Goal: Task Accomplishment & Management: Manage account settings

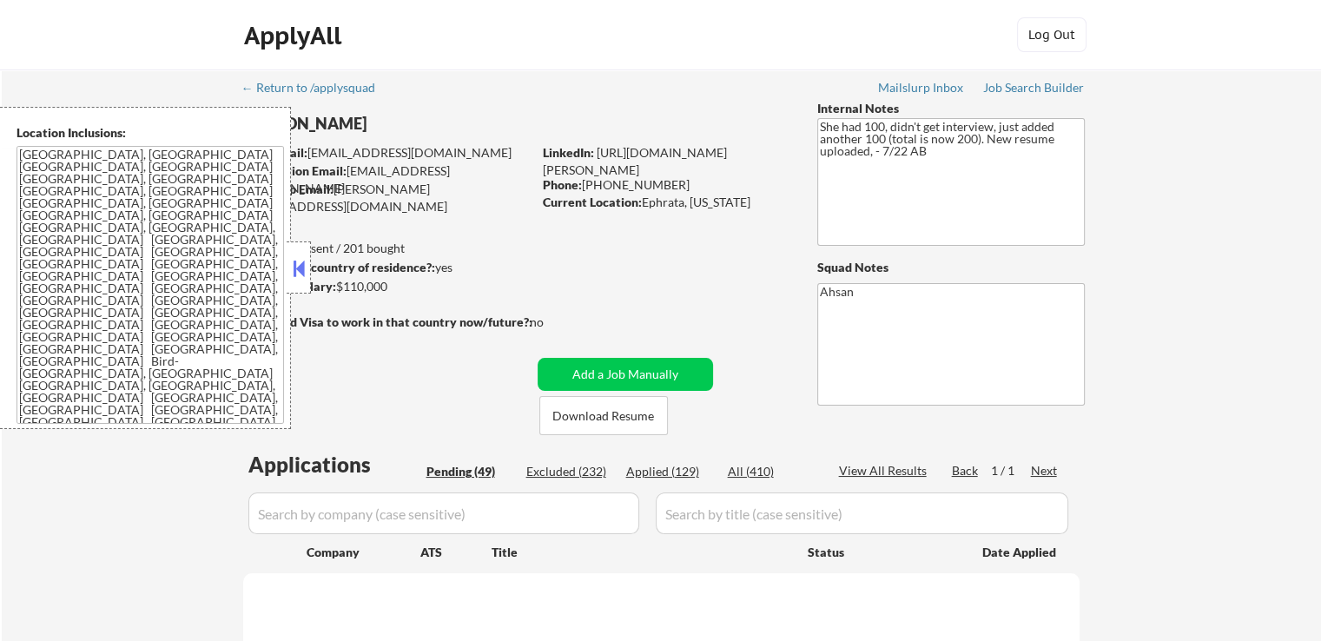
select select ""pending""
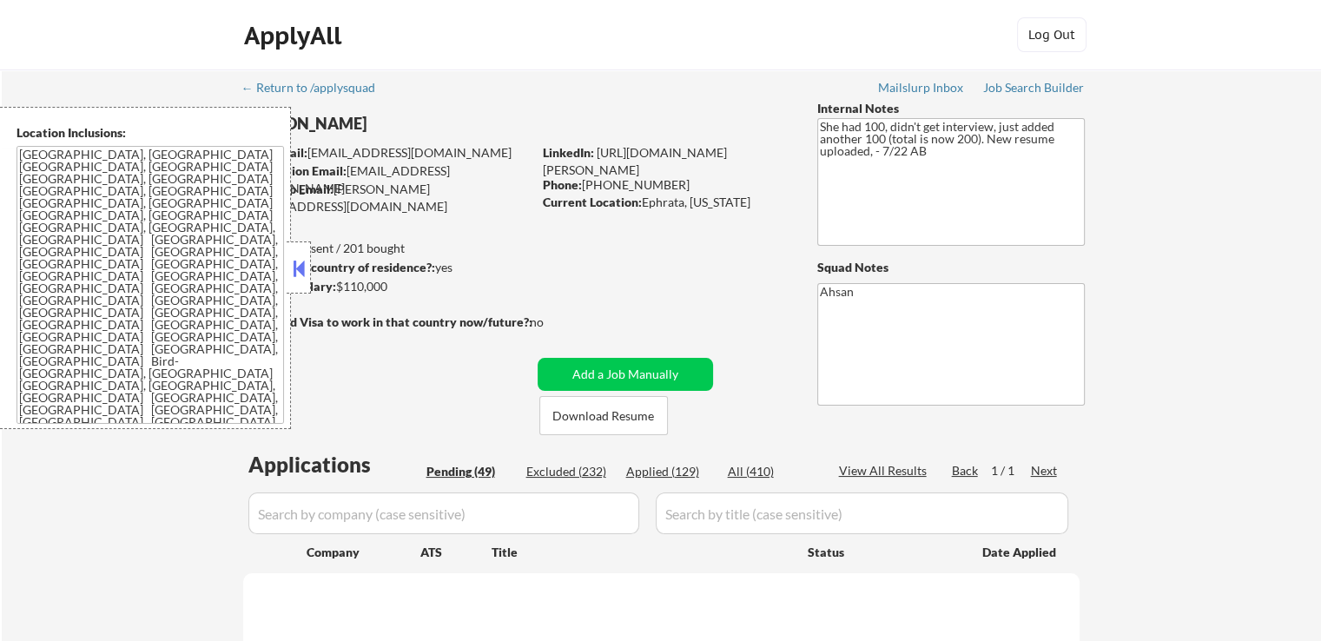
select select ""pending""
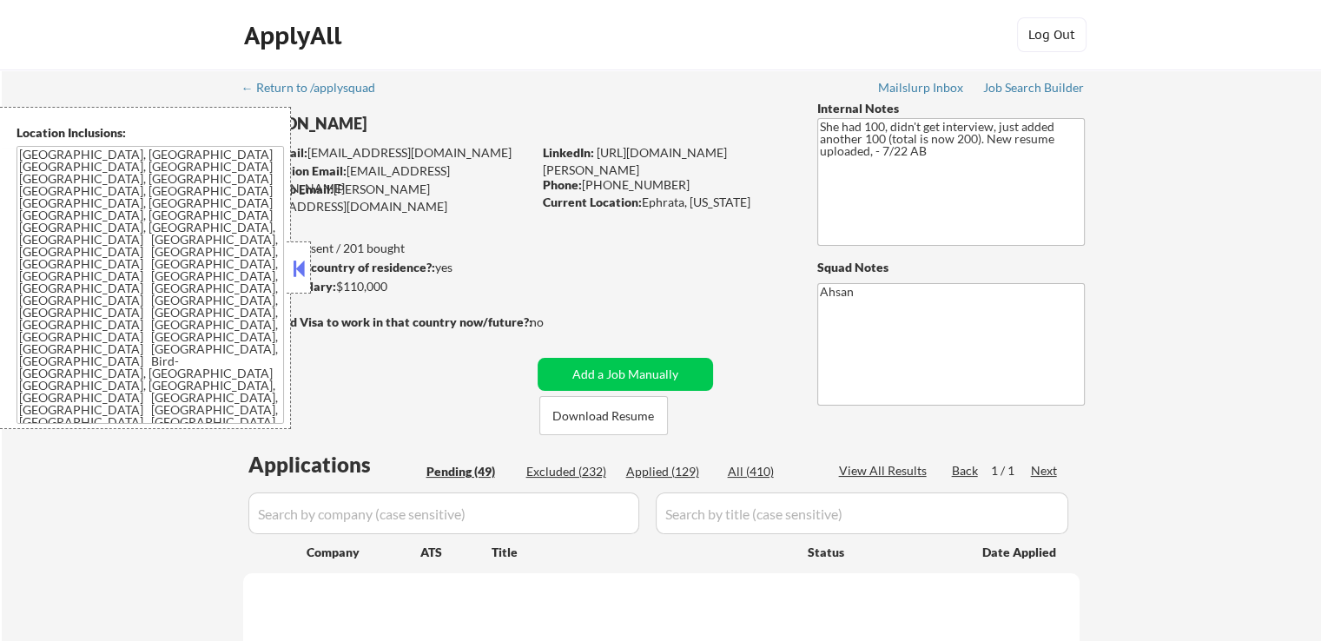
select select ""pending""
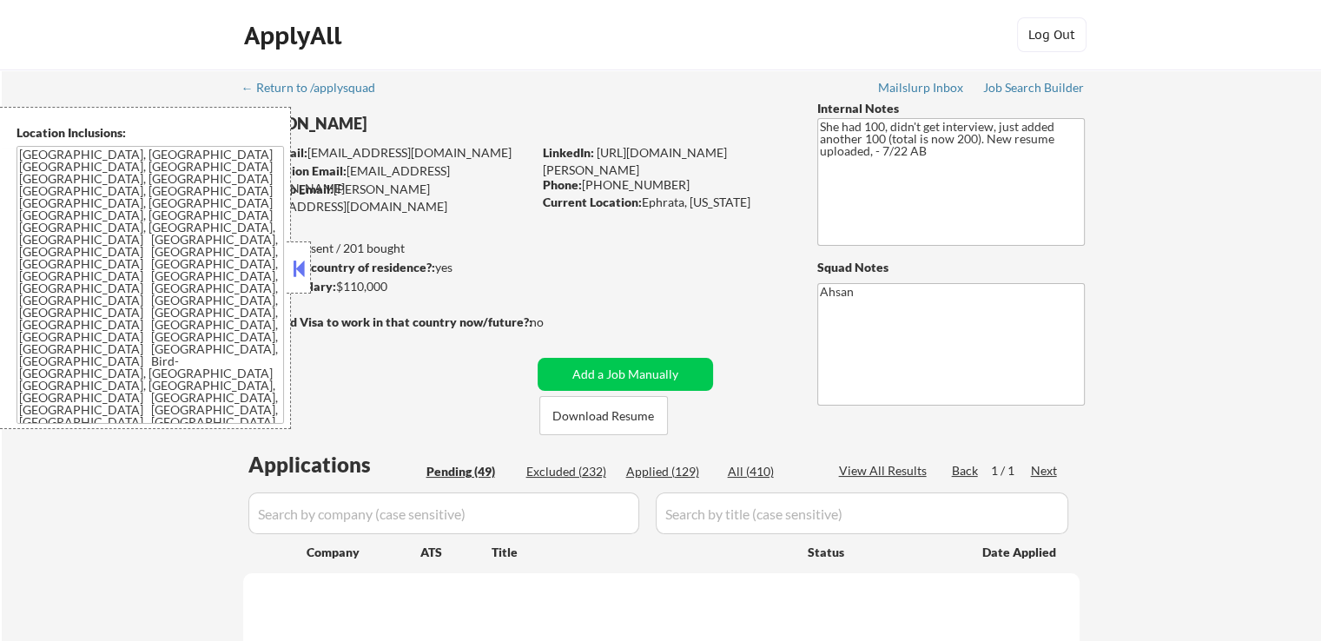
select select ""pending""
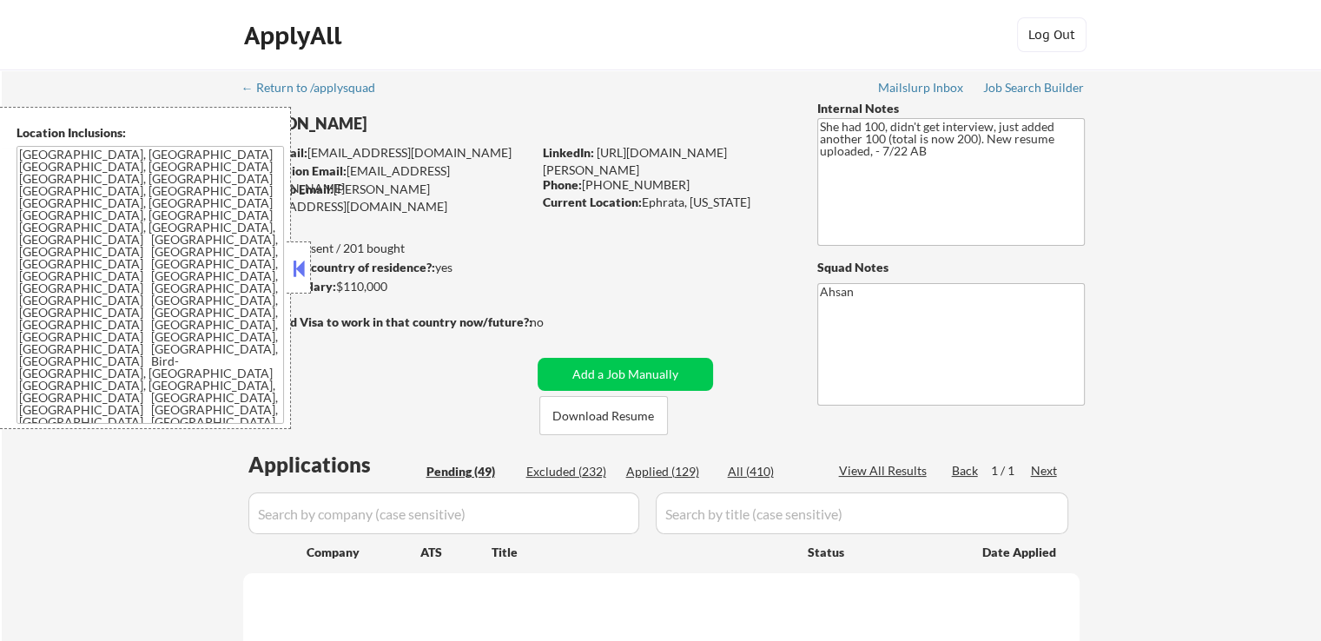
select select ""pending""
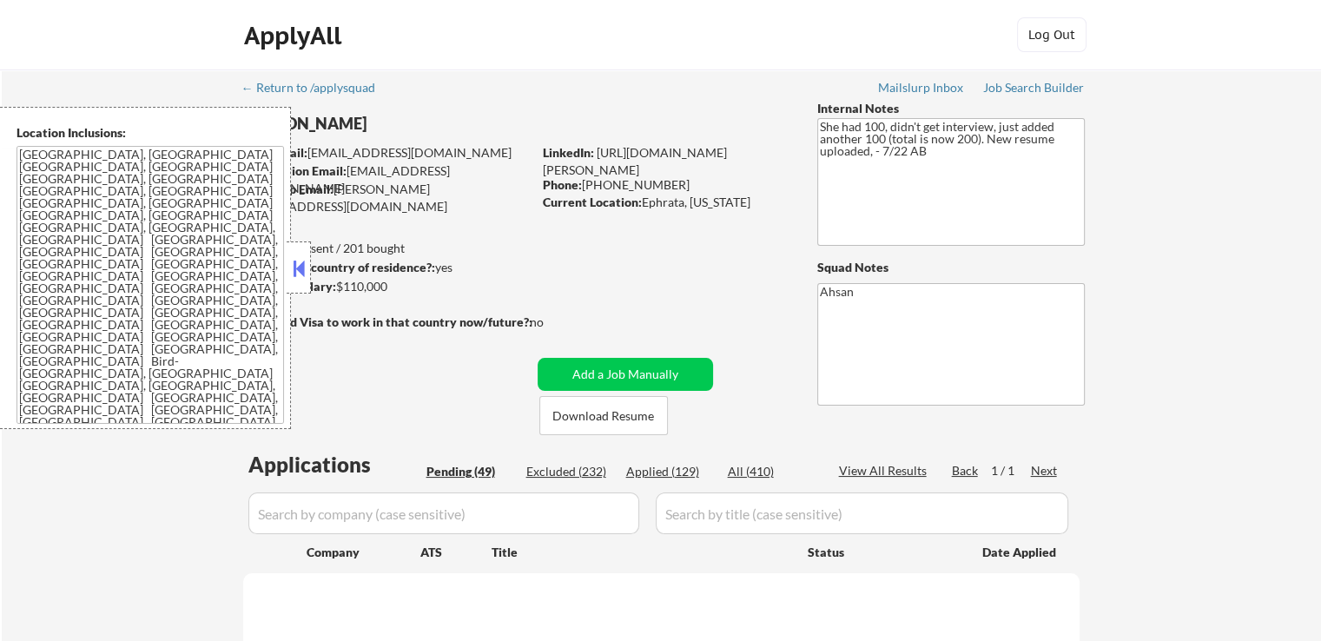
select select ""pending""
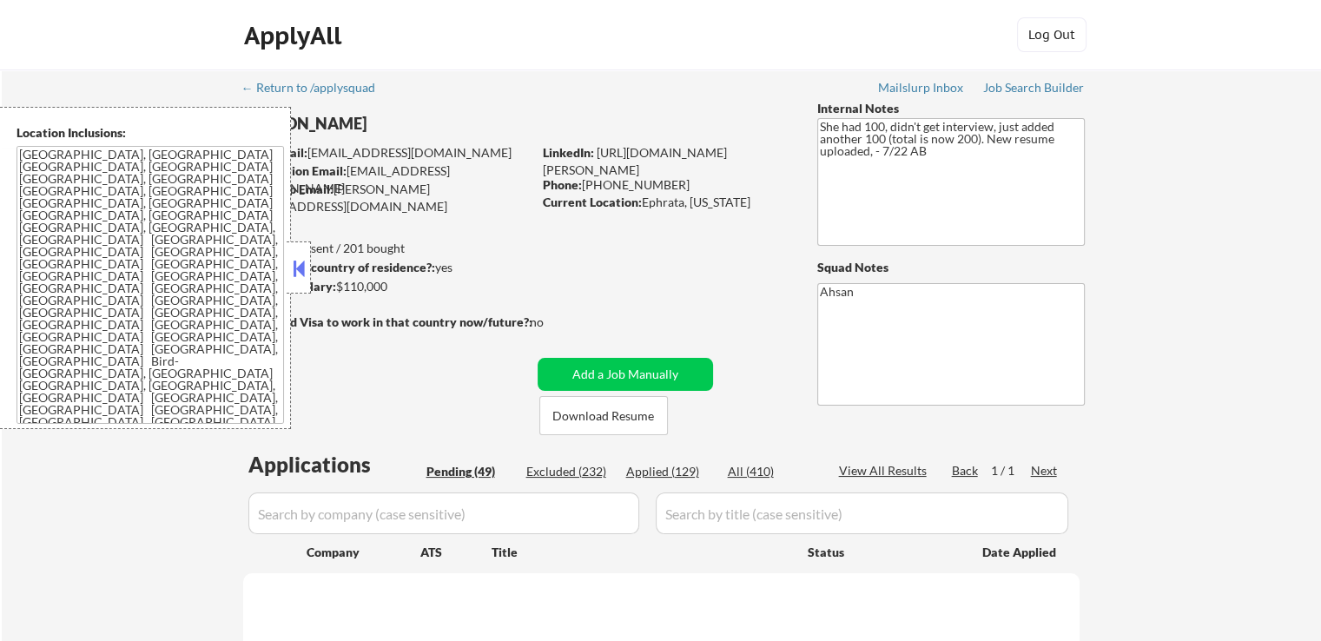
select select ""pending""
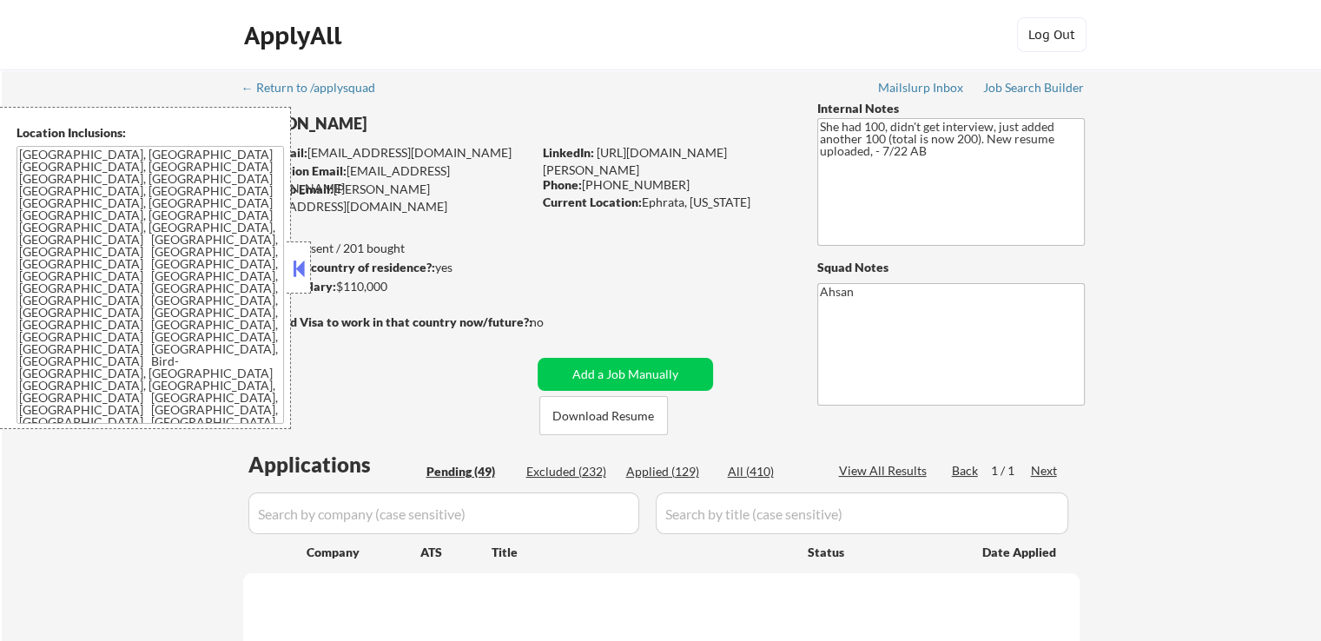
select select ""pending""
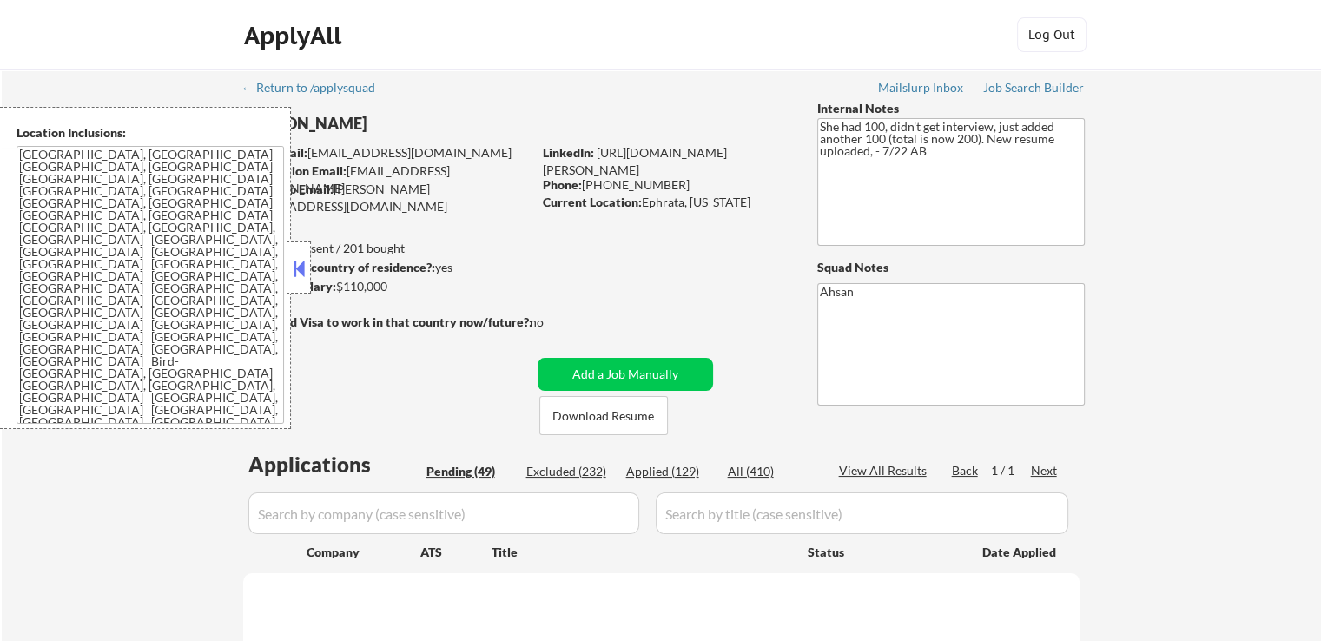
select select ""pending""
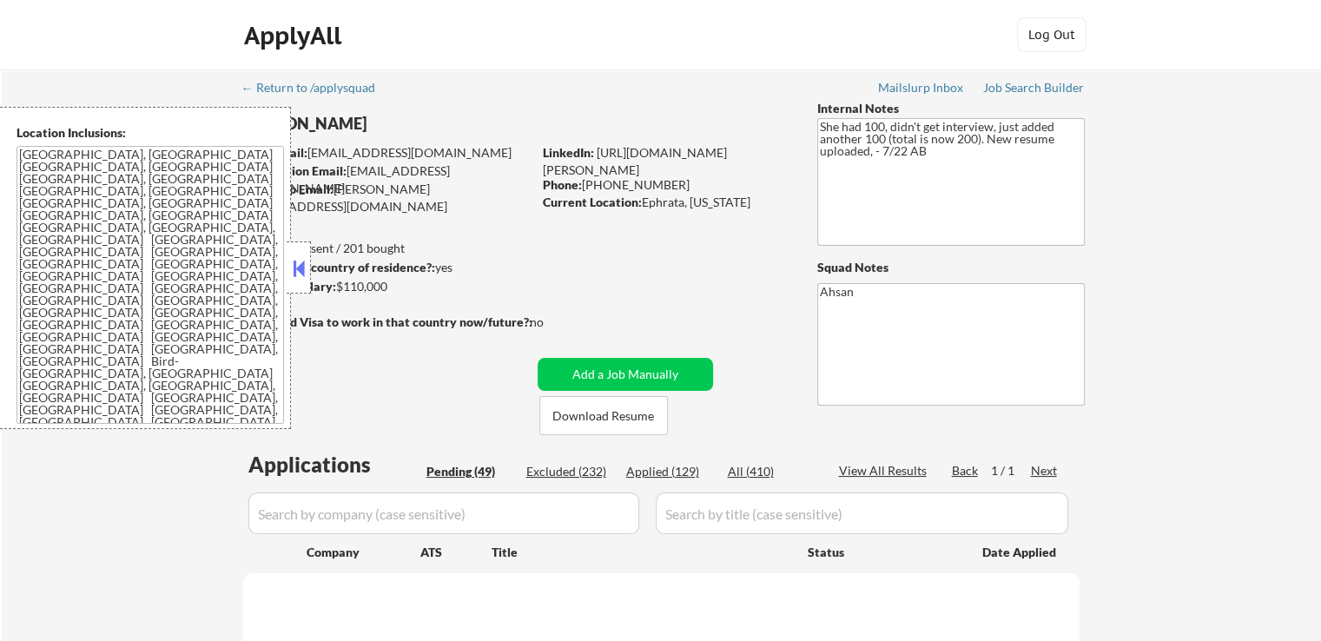
select select ""pending""
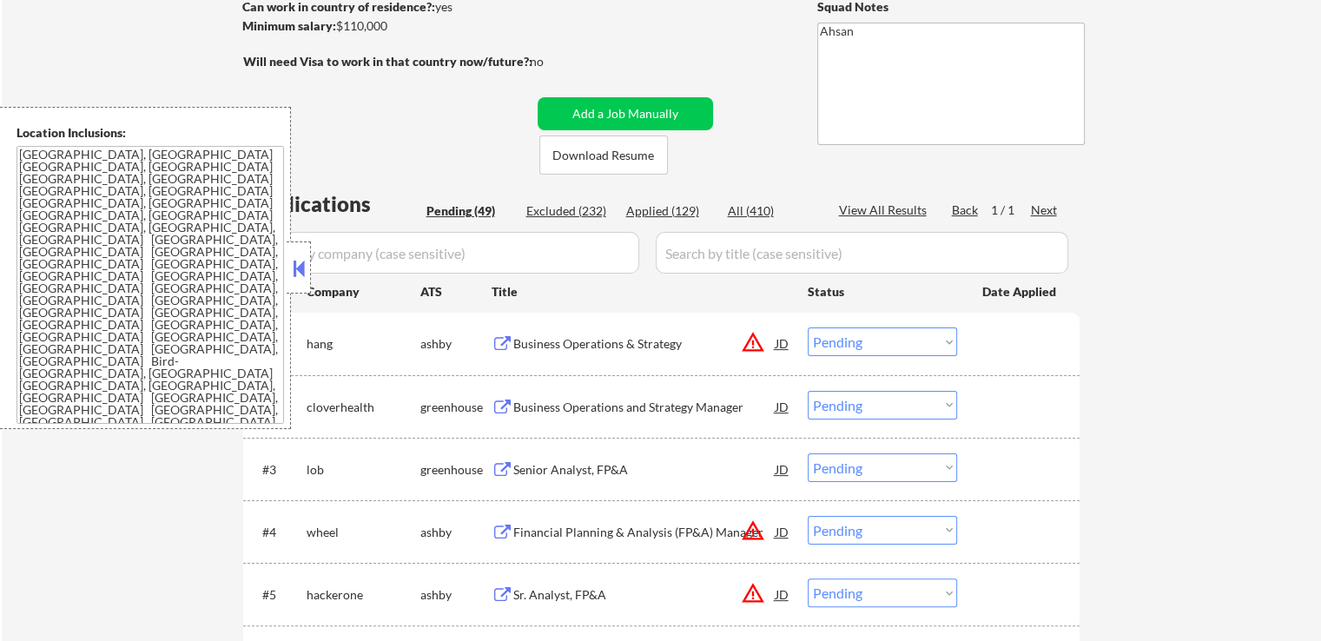
click at [301, 277] on button at bounding box center [298, 268] width 19 height 26
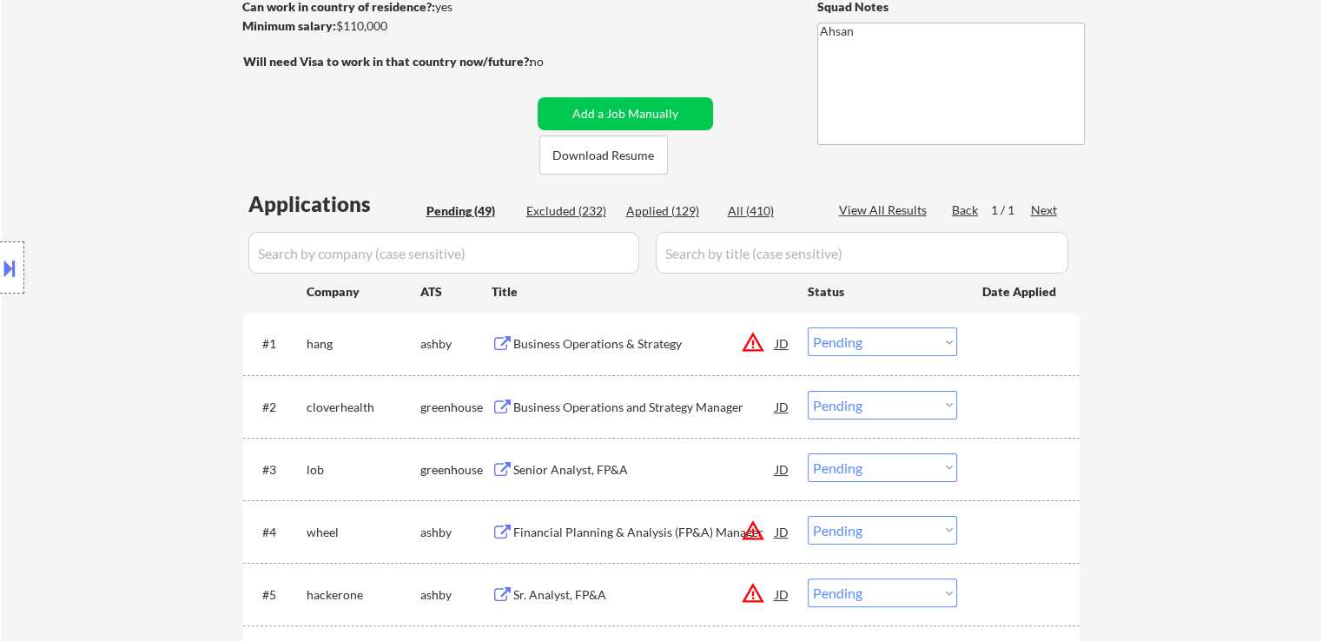
click at [573, 402] on div "Business Operations and Strategy Manager" at bounding box center [644, 407] width 262 height 17
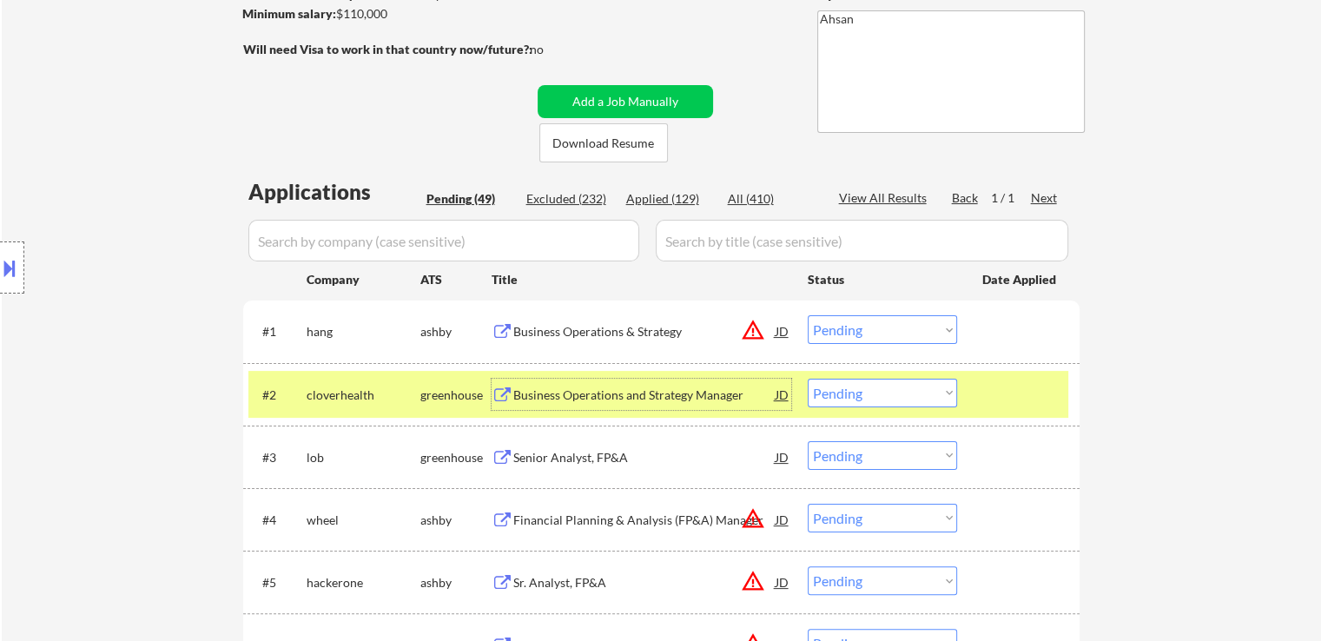
scroll to position [348, 0]
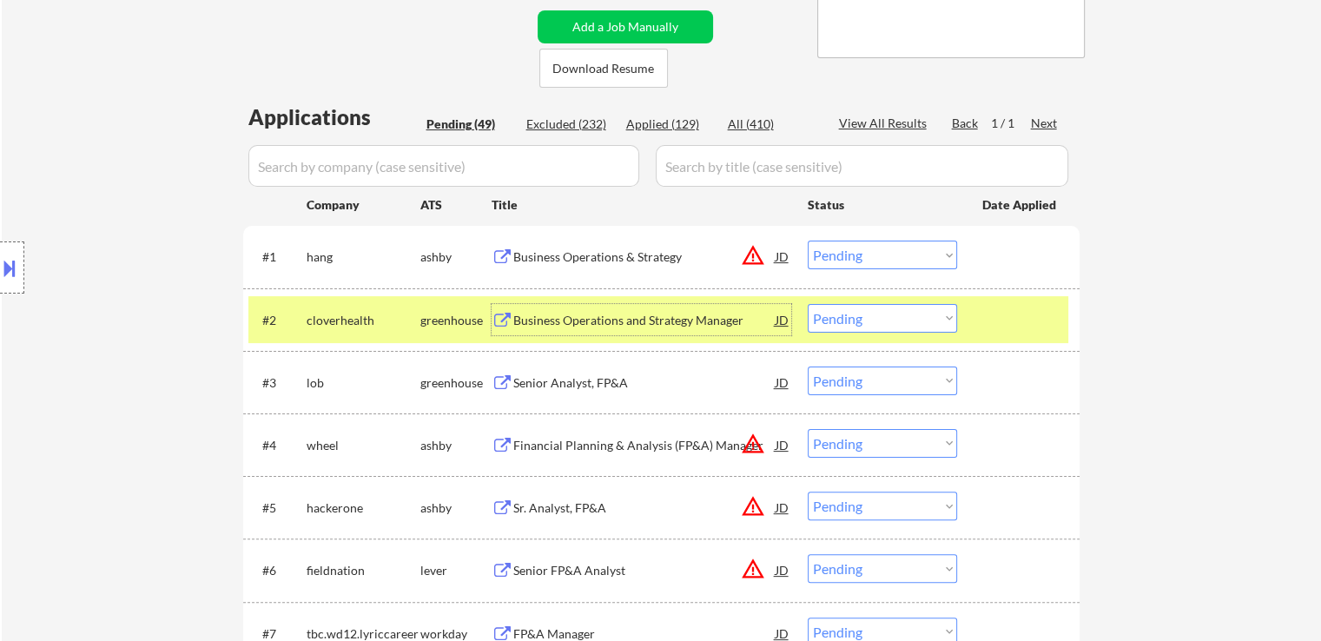
click at [552, 382] on div "Senior Analyst, FP&A" at bounding box center [644, 382] width 262 height 17
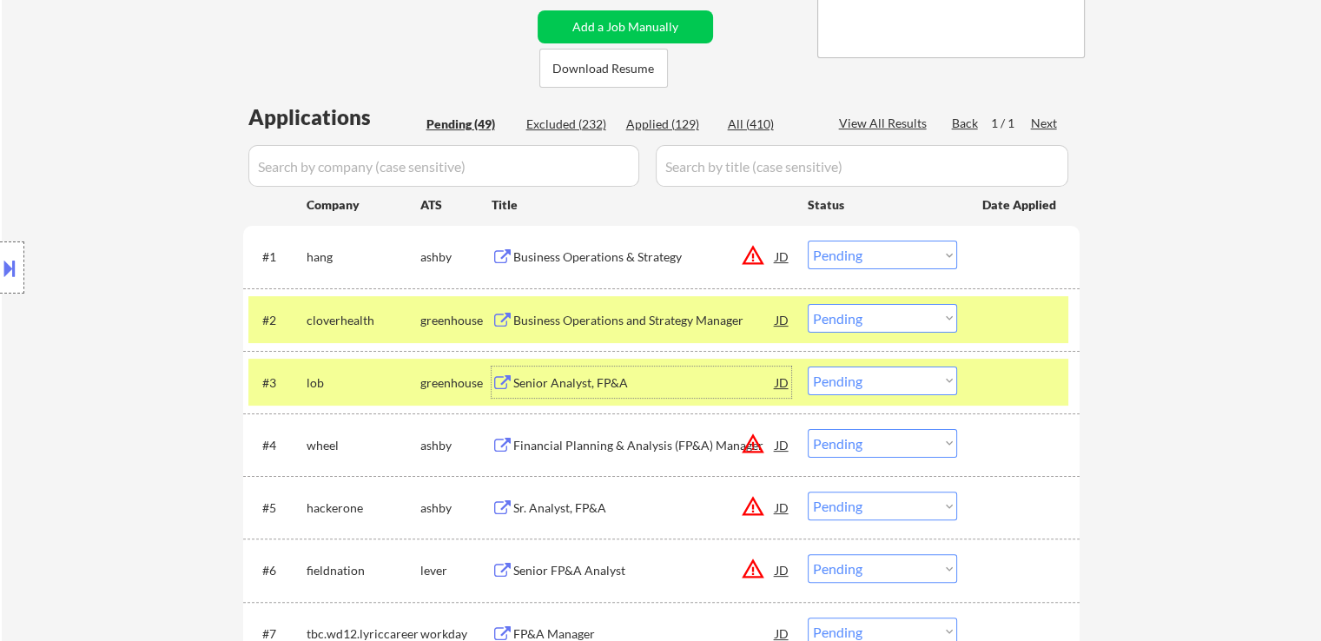
click at [17, 266] on button at bounding box center [9, 268] width 19 height 29
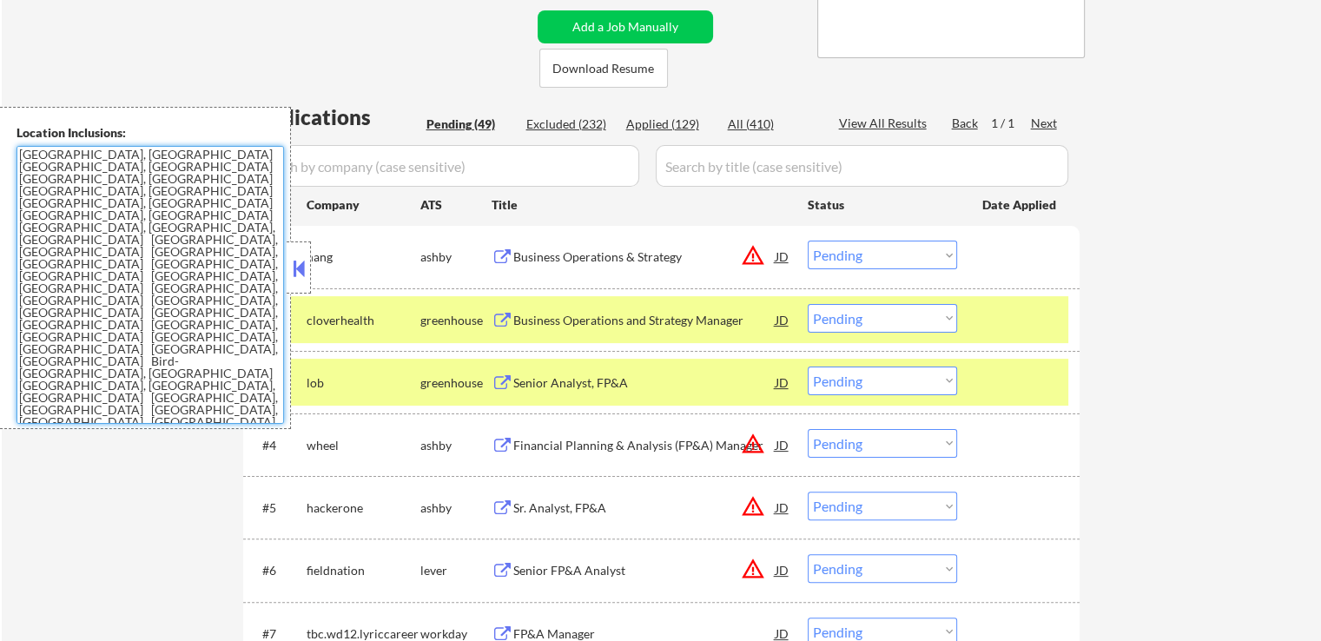
drag, startPoint x: 109, startPoint y: 278, endPoint x: 3, endPoint y: 149, distance: 167.2
click at [3, 149] on div "Location Inclusions: [GEOGRAPHIC_DATA], [GEOGRAPHIC_DATA] [GEOGRAPHIC_DATA], [G…" at bounding box center [145, 268] width 291 height 322
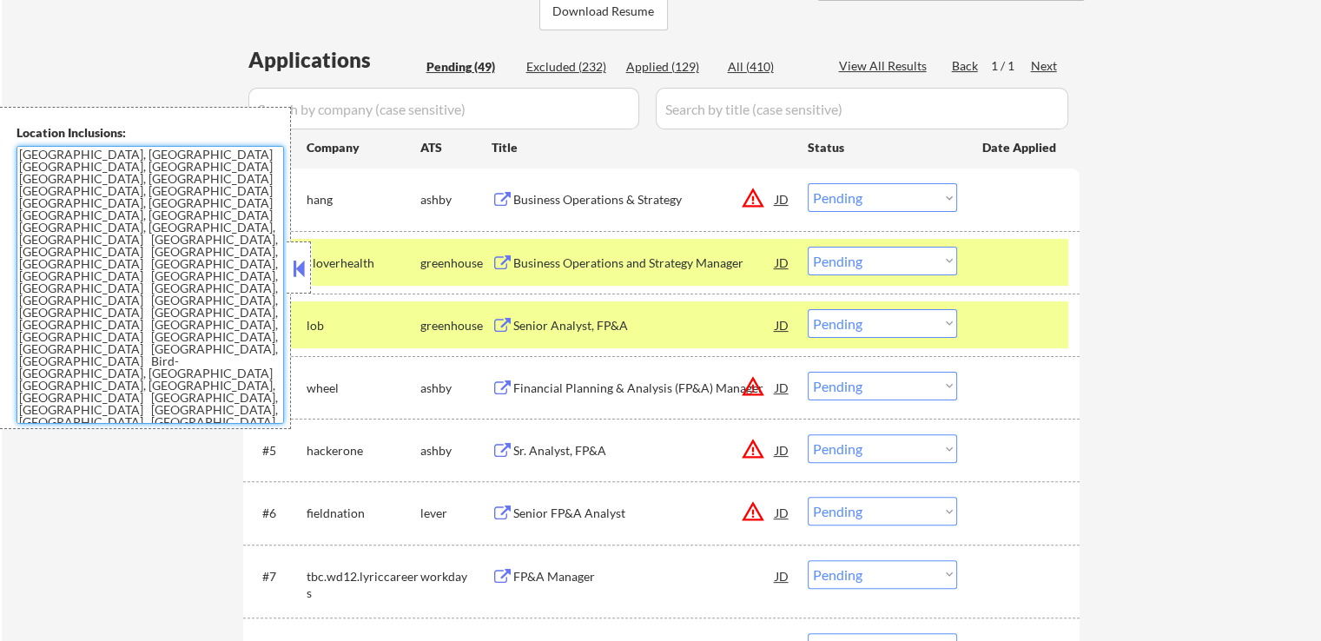
scroll to position [434, 0]
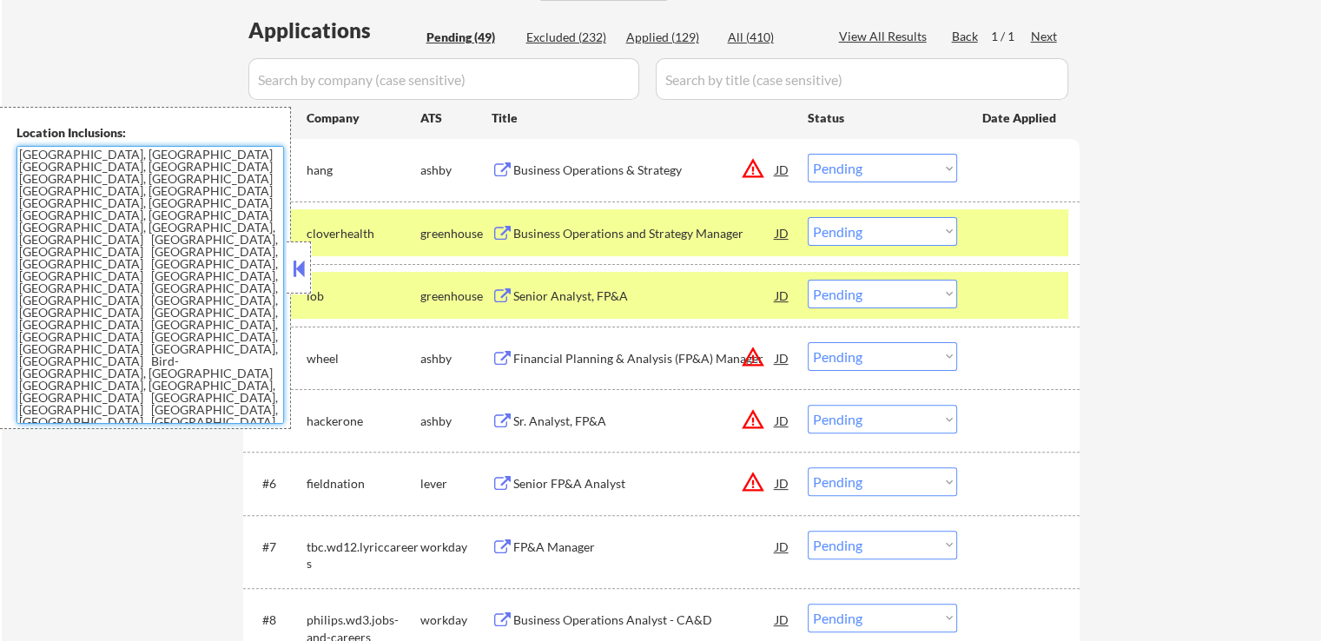
click at [553, 292] on div "Senior Analyst, FP&A" at bounding box center [644, 296] width 262 height 17
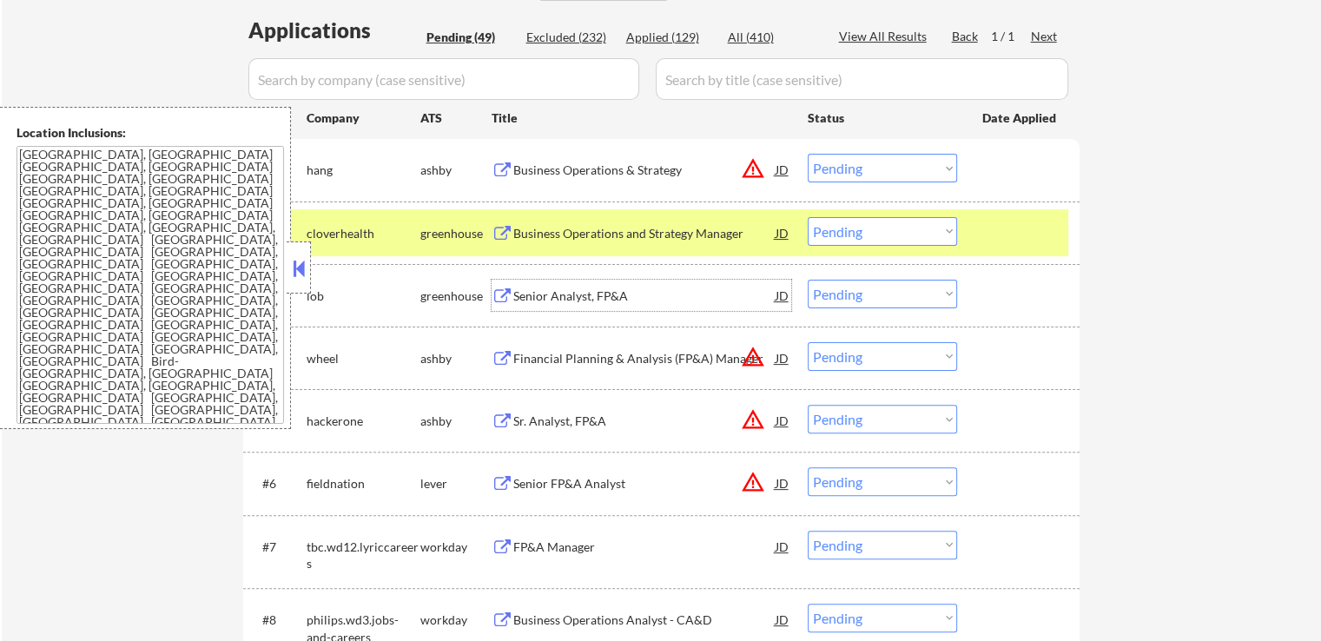
click at [781, 295] on div "JD" at bounding box center [782, 295] width 17 height 31
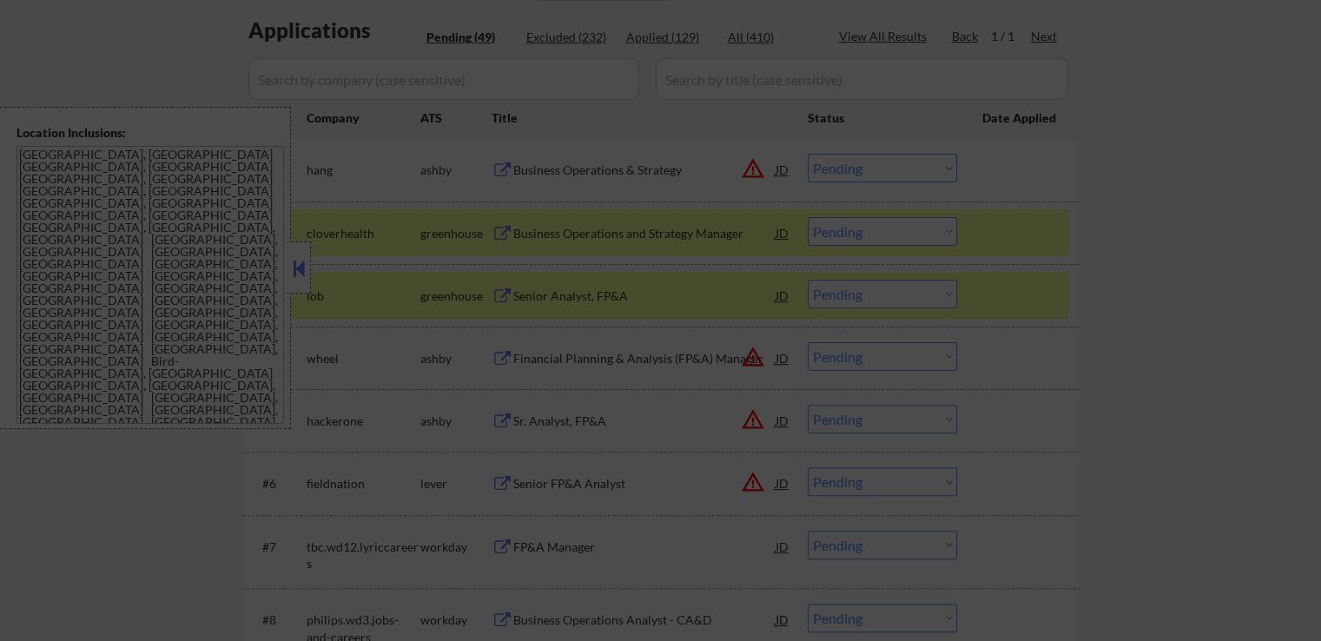
click at [295, 265] on div at bounding box center [660, 320] width 1321 height 641
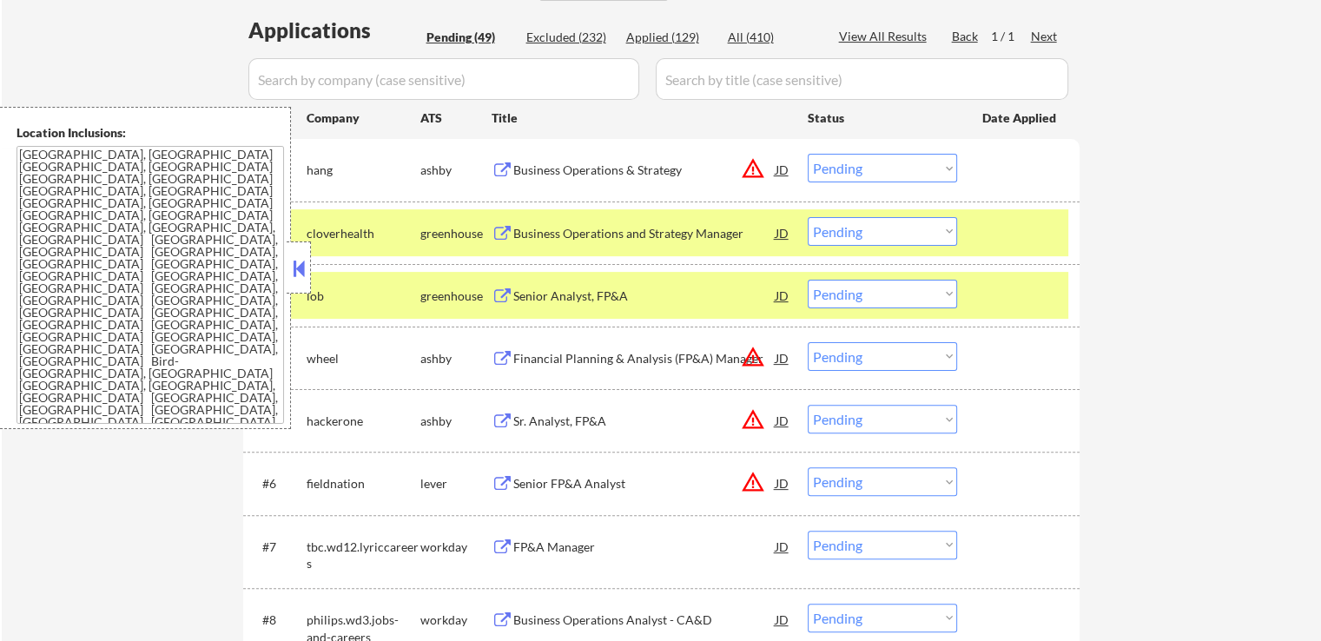
click at [785, 291] on div "JD" at bounding box center [782, 295] width 17 height 31
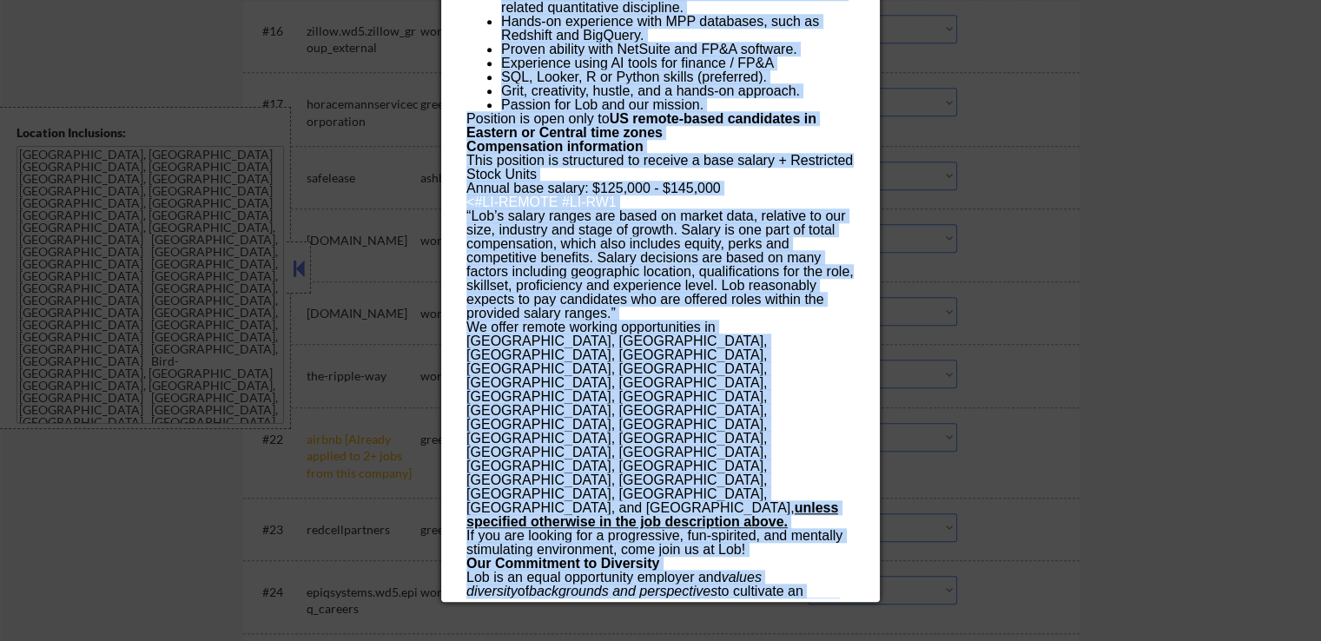
scroll to position [1581, 0]
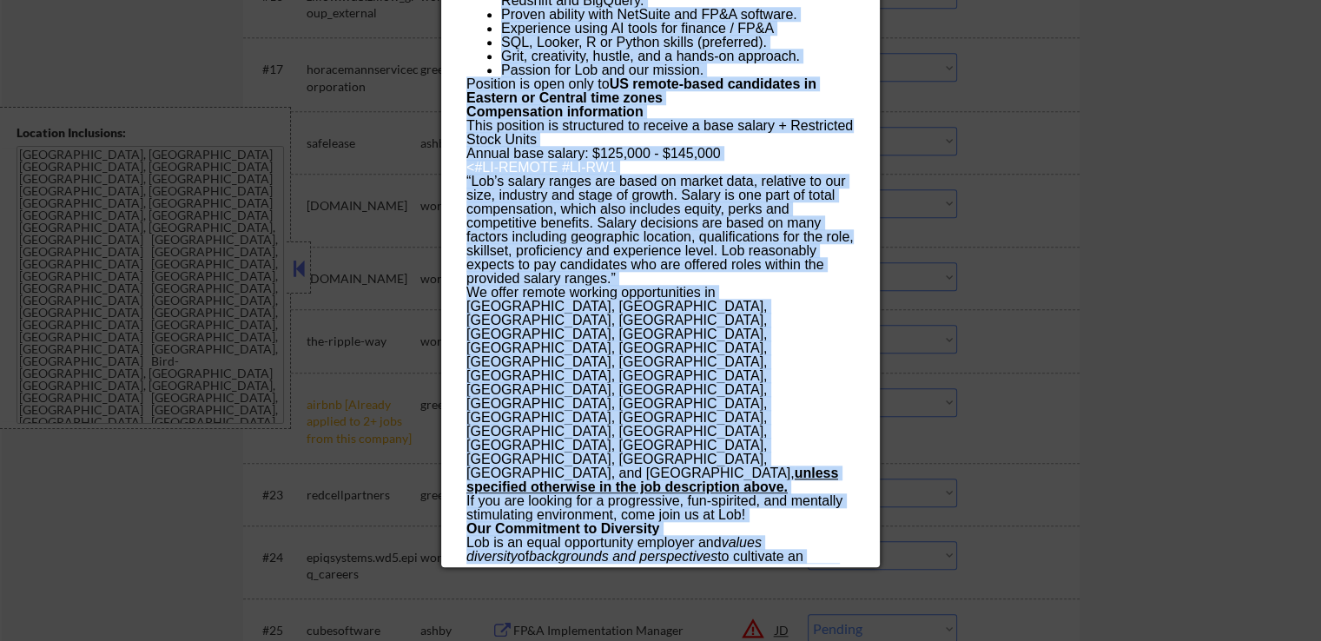
drag, startPoint x: 467, startPoint y: 74, endPoint x: 775, endPoint y: 552, distance: 568.3
copy div "Loremi Dolorsi, AM&C adi Elitse Doeius TE Incididu Utlab ✅: Etdolo'm aliquaen A…"
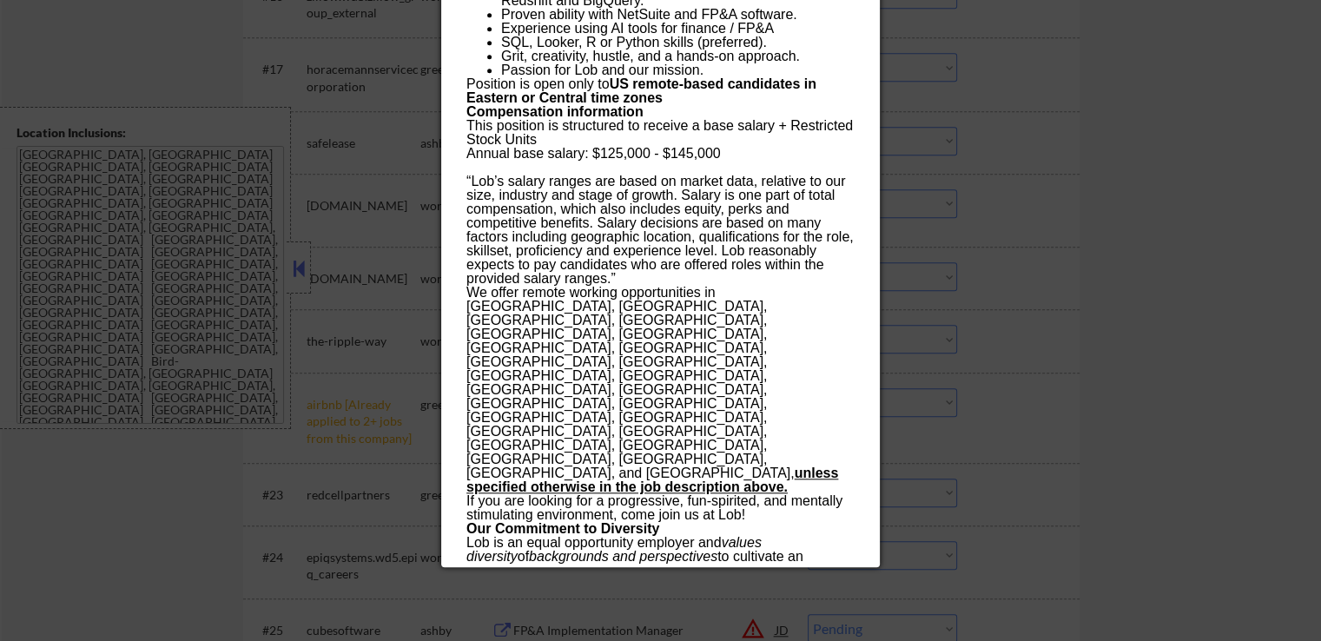
click at [1171, 328] on div at bounding box center [660, 320] width 1321 height 641
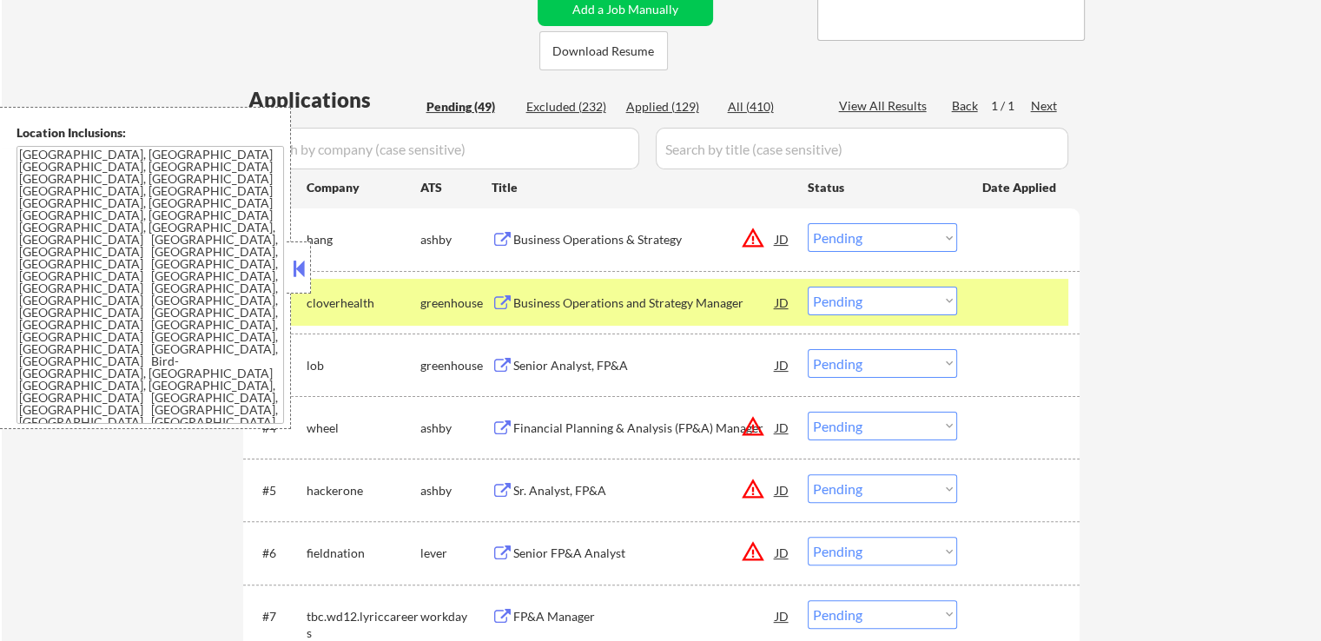
scroll to position [539, 0]
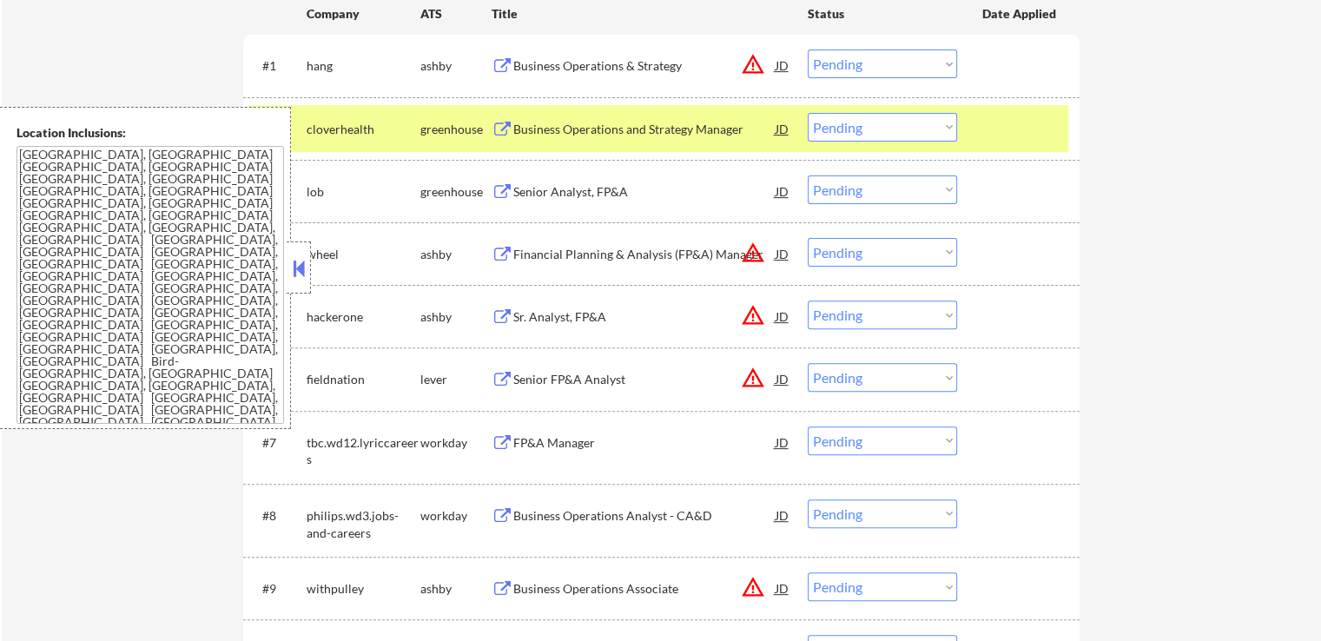
click at [840, 199] on select "Choose an option... Pending Applied Excluded (Questions) Excluded (Expired) Exc…" at bounding box center [882, 190] width 149 height 29
click at [808, 176] on select "Choose an option... Pending Applied Excluded (Questions) Excluded (Expired) Exc…" at bounding box center [882, 190] width 149 height 29
select select ""pending""
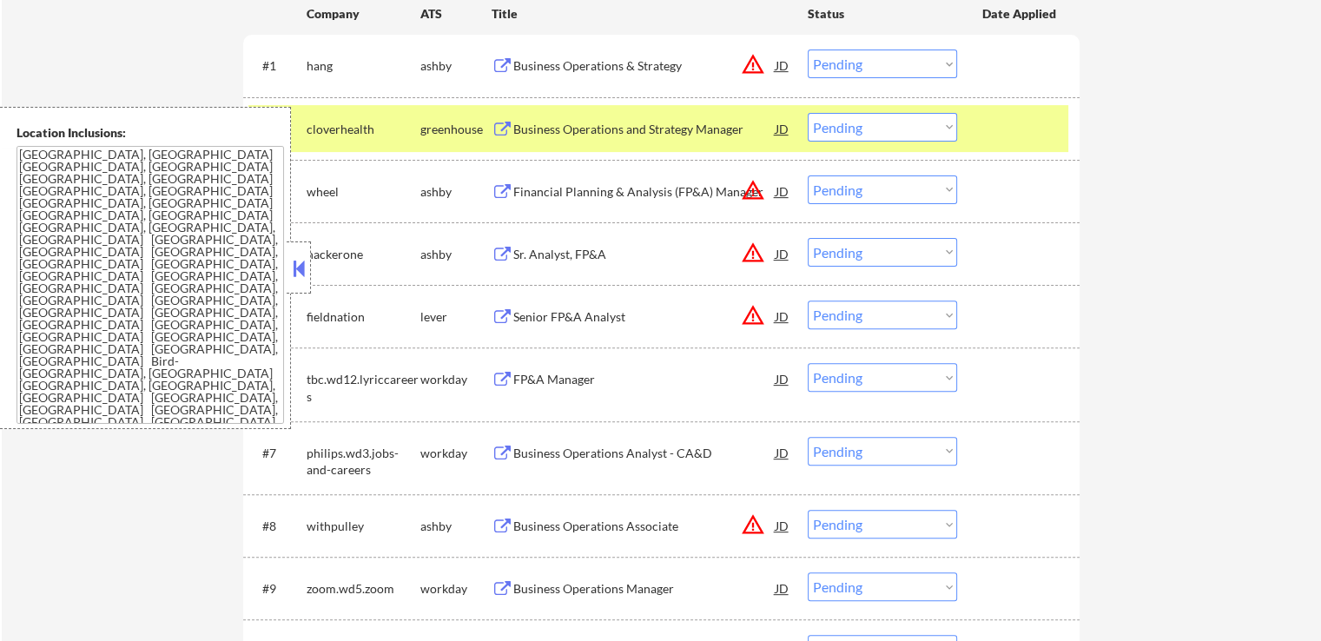
click at [867, 126] on select "Choose an option... Pending Applied Excluded (Questions) Excluded (Expired) Exc…" at bounding box center [882, 127] width 149 height 29
click at [808, 113] on select "Choose an option... Pending Applied Excluded (Questions) Excluded (Expired) Exc…" at bounding box center [882, 127] width 149 height 29
select select ""pending""
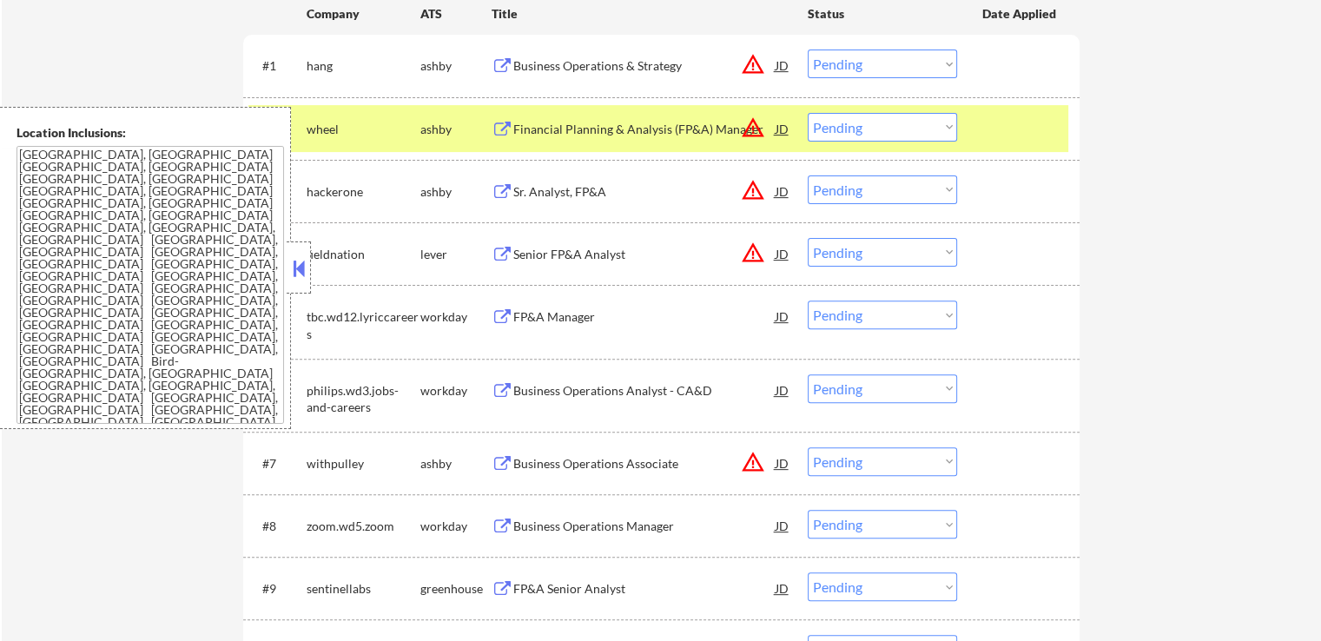
click at [546, 64] on div "Business Operations & Strategy" at bounding box center [644, 65] width 262 height 17
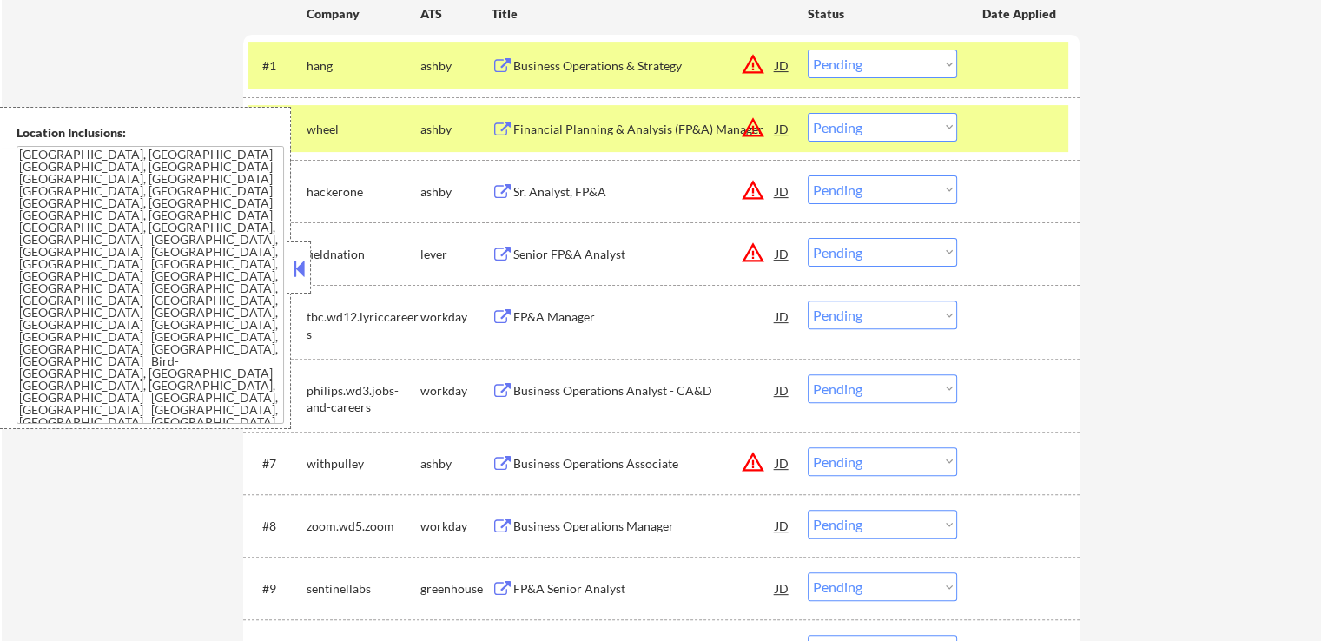
click at [542, 125] on div "Financial Planning & Analysis (FP&A) Manager" at bounding box center [644, 129] width 262 height 17
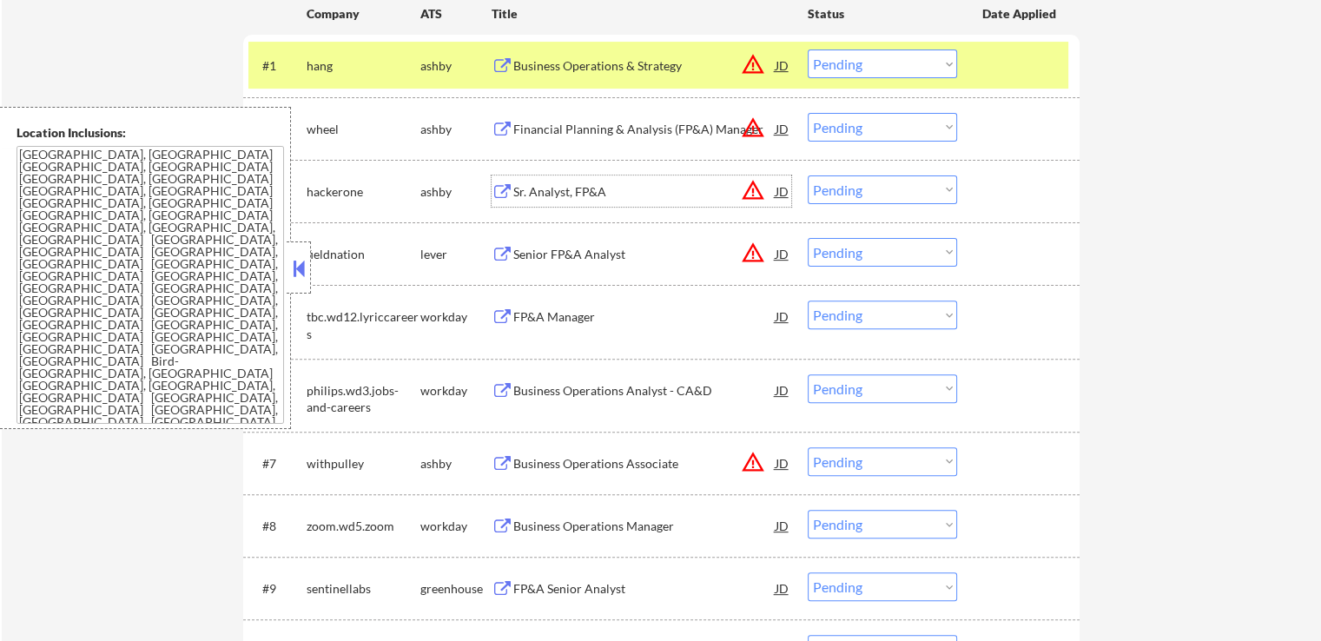
drag, startPoint x: 553, startPoint y: 189, endPoint x: 541, endPoint y: 243, distance: 55.9
click at [553, 189] on div "Sr. Analyst, FP&A" at bounding box center [644, 191] width 262 height 17
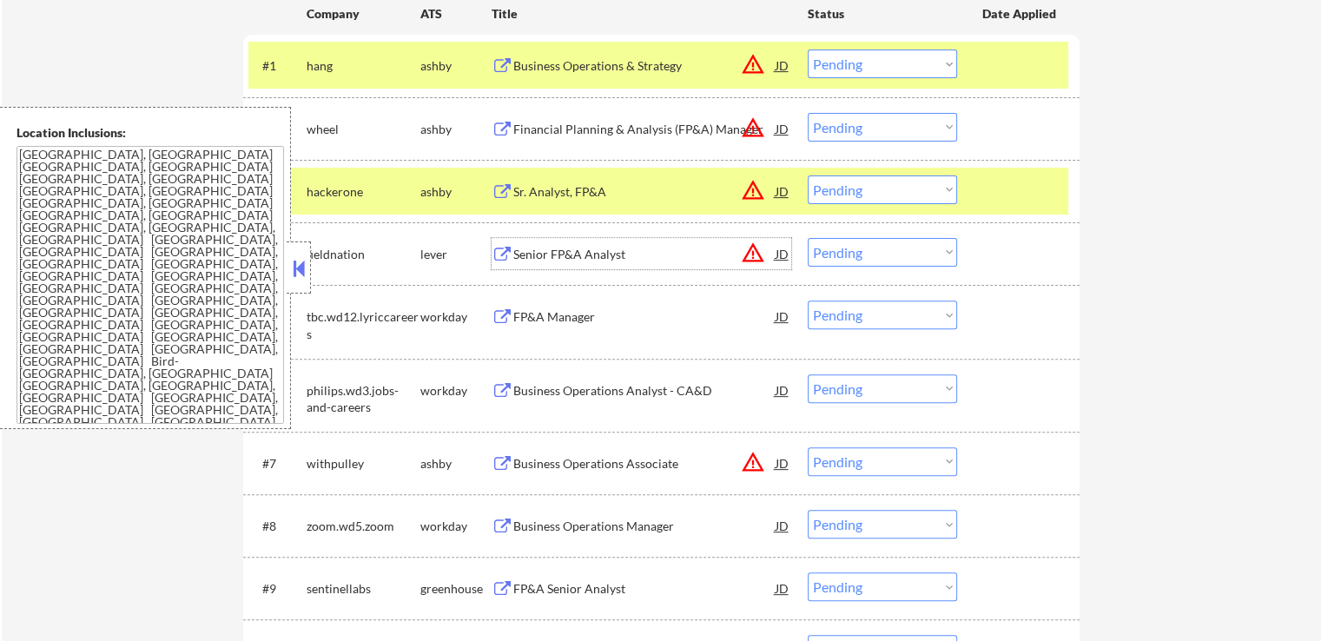
click at [540, 257] on div "Senior FP&A Analyst" at bounding box center [644, 254] width 262 height 17
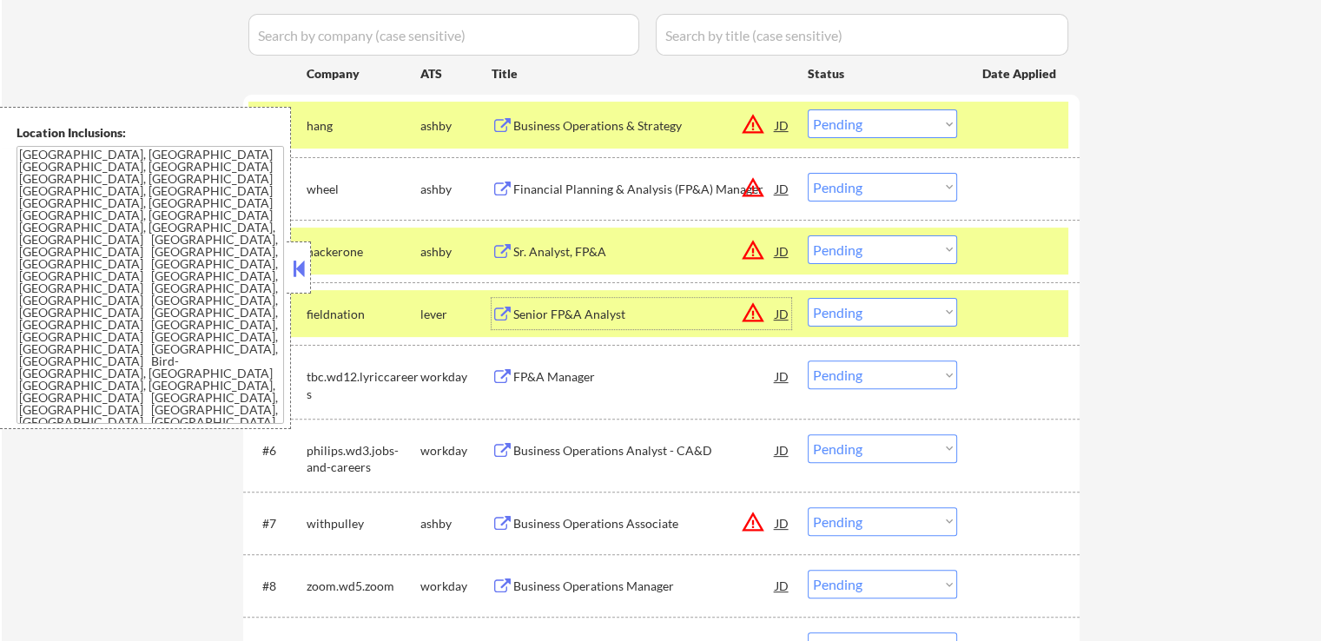
scroll to position [452, 0]
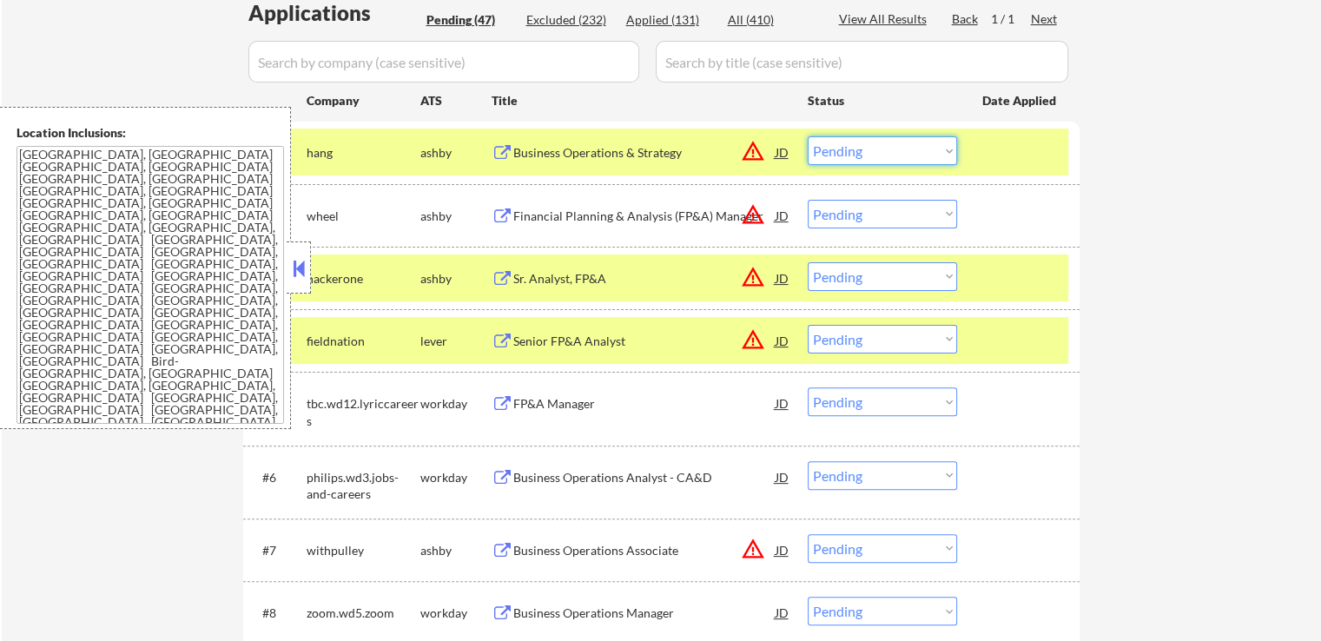
click at [852, 153] on select "Choose an option... Pending Applied Excluded (Questions) Excluded (Expired) Exc…" at bounding box center [882, 150] width 149 height 29
click at [808, 136] on select "Choose an option... Pending Applied Excluded (Questions) Excluded (Expired) Exc…" at bounding box center [882, 150] width 149 height 29
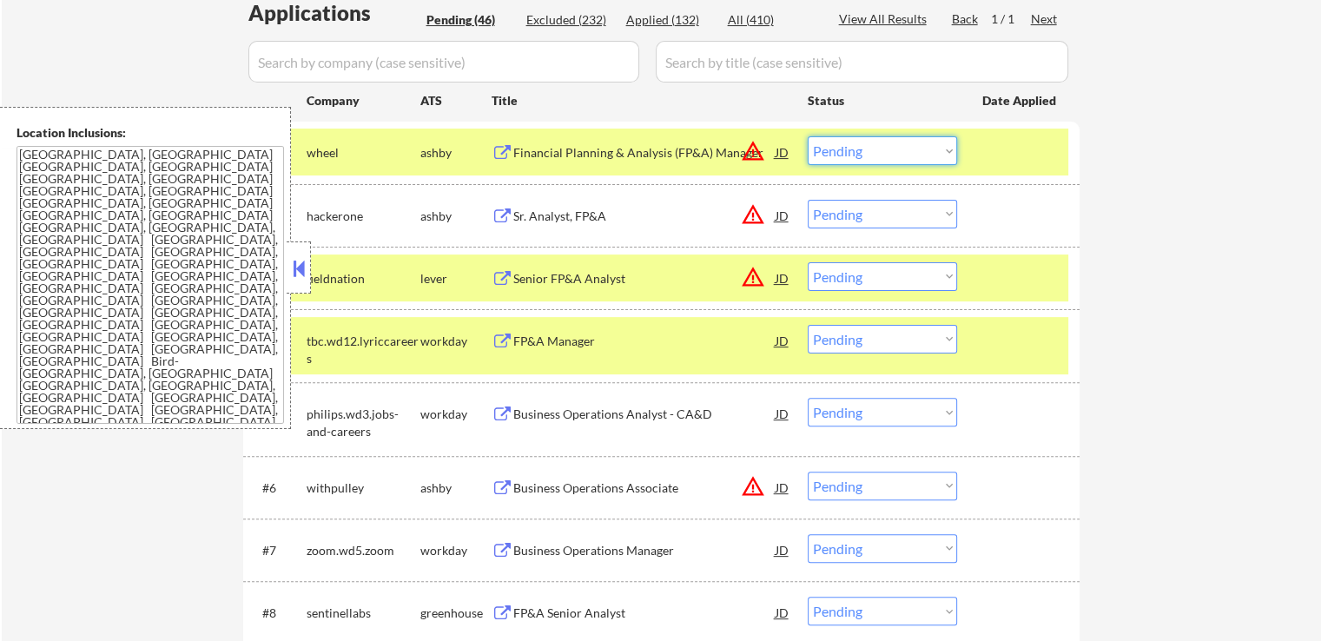
click at [852, 159] on select "Choose an option... Pending Applied Excluded (Questions) Excluded (Expired) Exc…" at bounding box center [882, 150] width 149 height 29
click at [808, 136] on select "Choose an option... Pending Applied Excluded (Questions) Excluded (Expired) Exc…" at bounding box center [882, 150] width 149 height 29
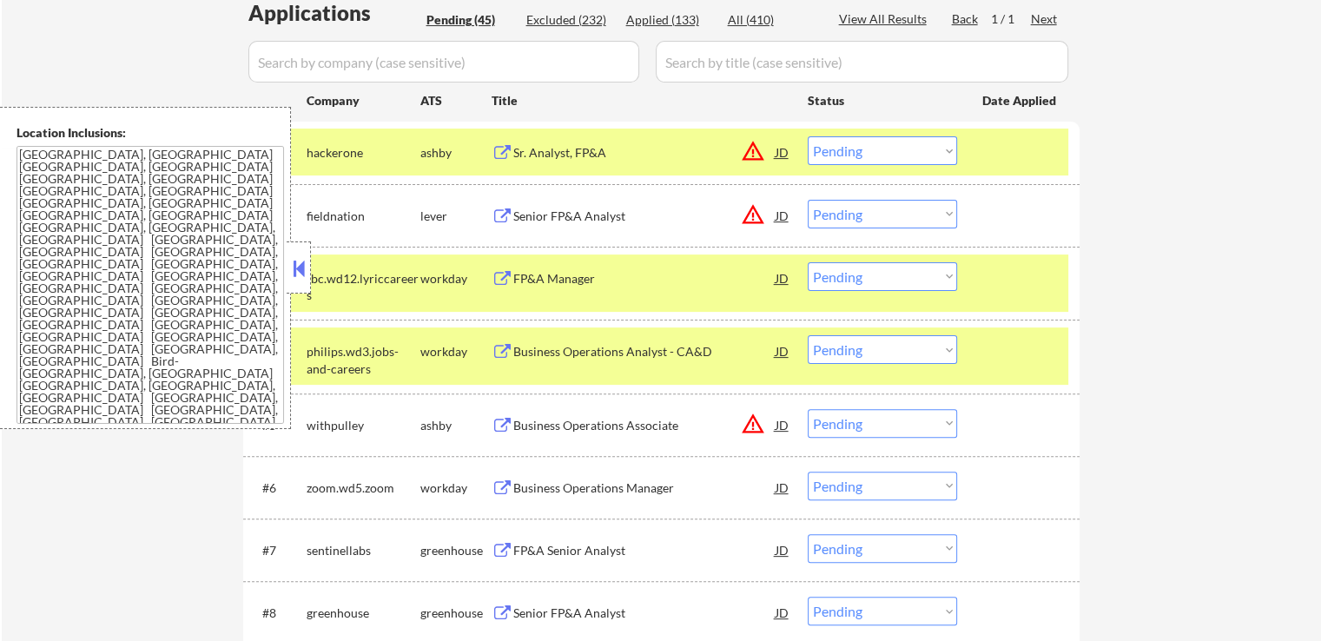
click at [887, 150] on select "Choose an option... Pending Applied Excluded (Questions) Excluded (Expired) Exc…" at bounding box center [882, 150] width 149 height 29
click at [808, 136] on select "Choose an option... Pending Applied Excluded (Questions) Excluded (Expired) Exc…" at bounding box center [882, 150] width 149 height 29
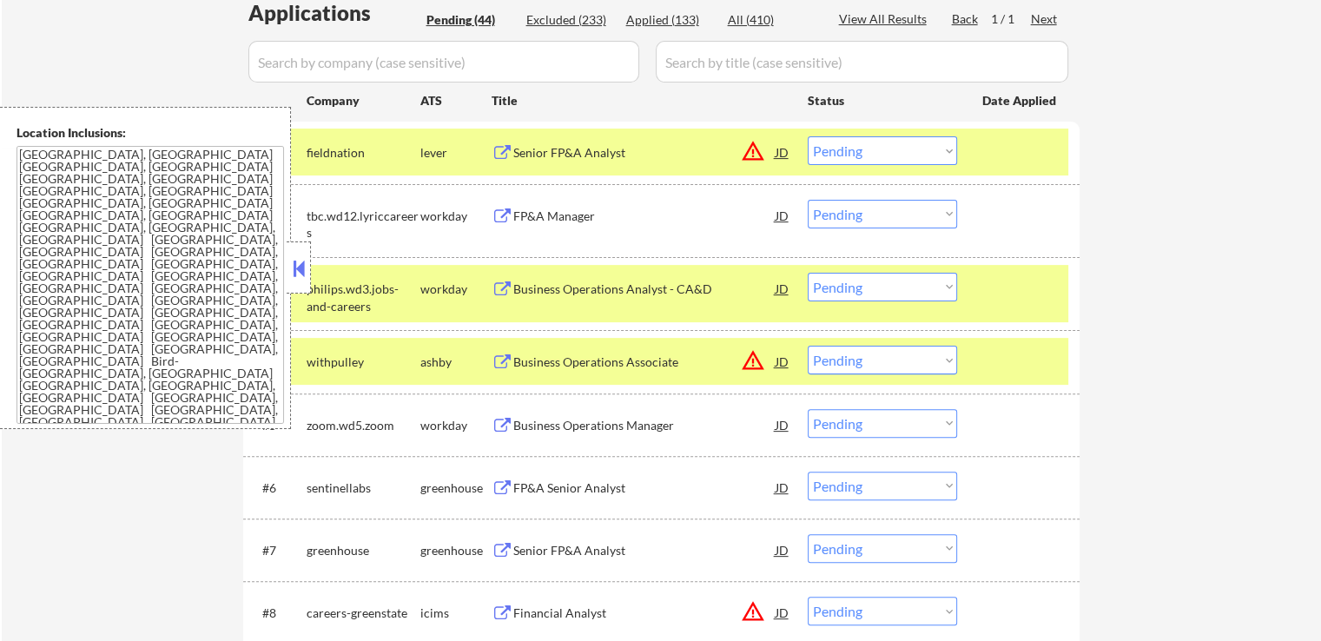
click at [870, 156] on select "Choose an option... Pending Applied Excluded (Questions) Excluded (Expired) Exc…" at bounding box center [882, 150] width 149 height 29
click at [808, 136] on select "Choose an option... Pending Applied Excluded (Questions) Excluded (Expired) Exc…" at bounding box center [882, 150] width 149 height 29
select select ""pending""
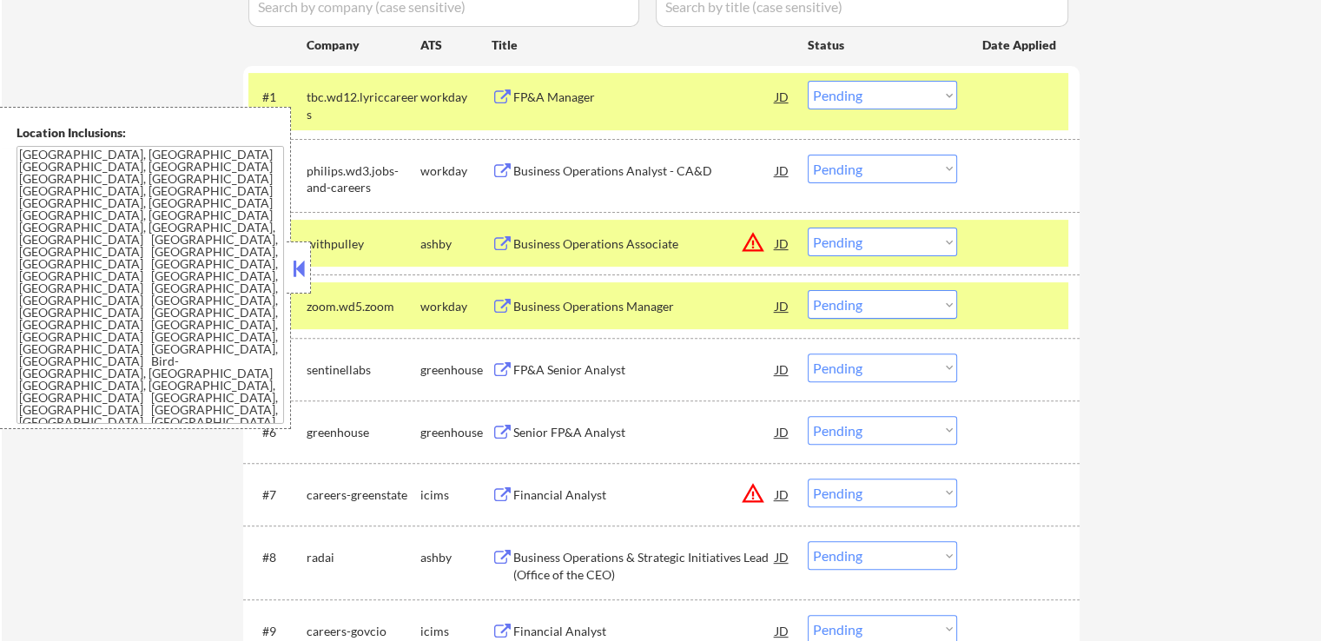
scroll to position [539, 0]
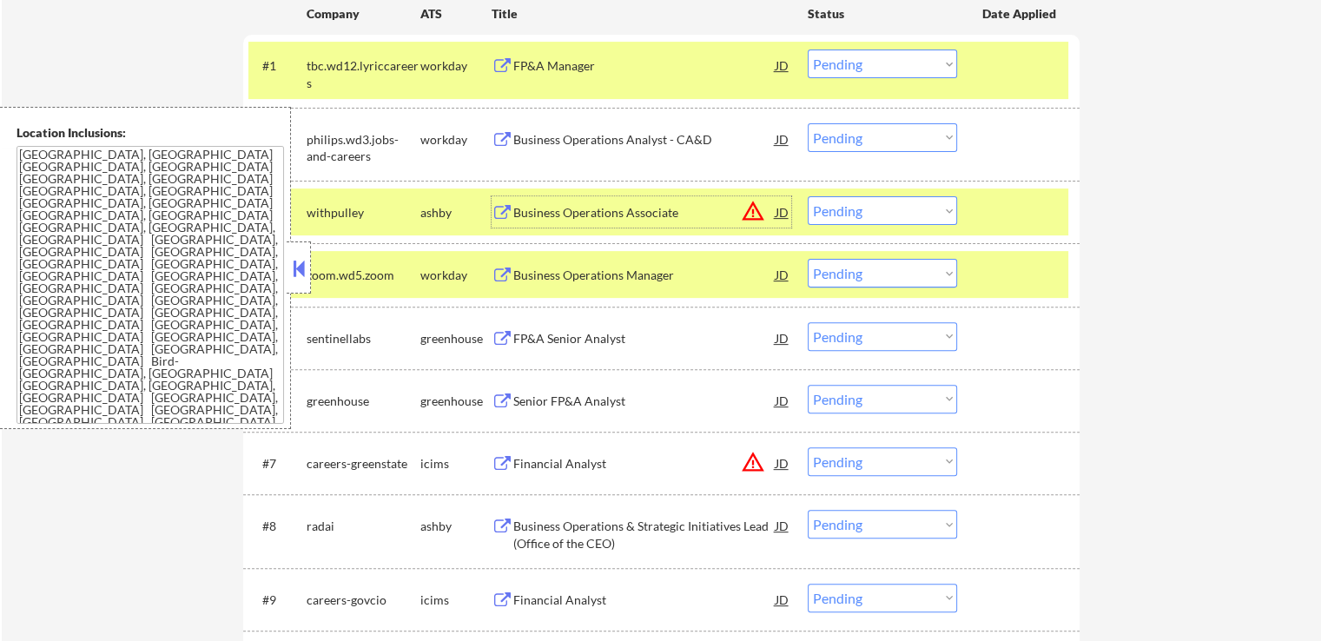
click at [599, 210] on div "Business Operations Associate" at bounding box center [644, 212] width 262 height 17
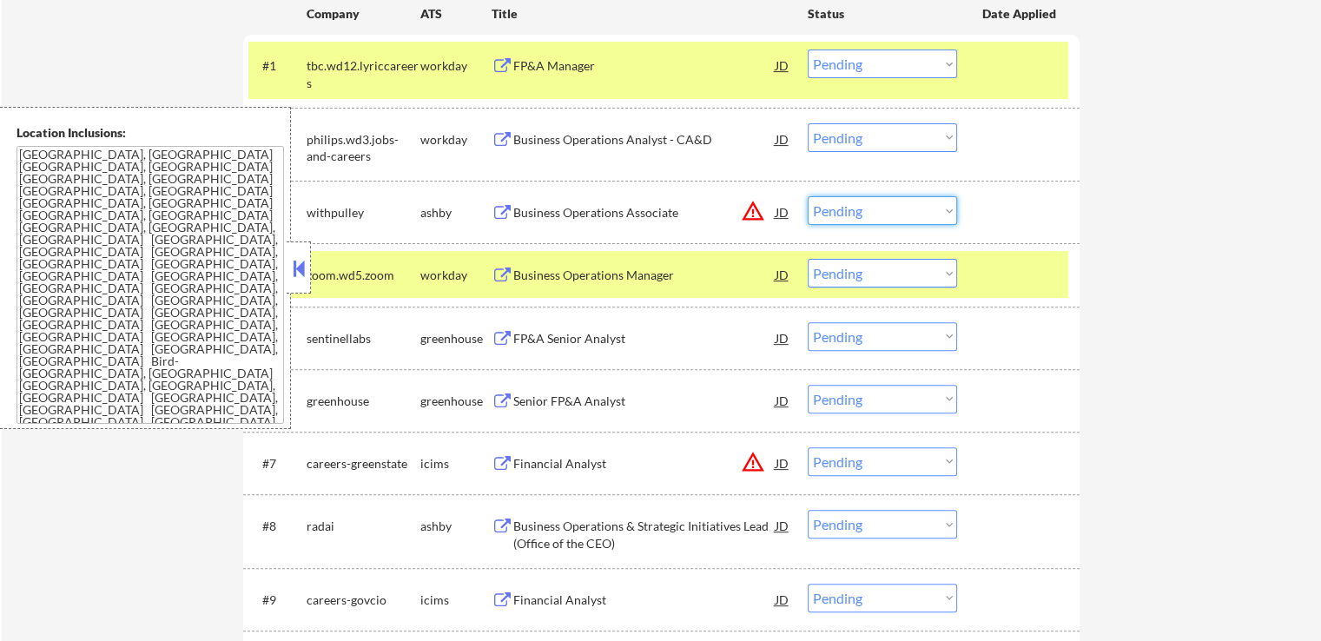
click at [911, 213] on select "Choose an option... Pending Applied Excluded (Questions) Excluded (Expired) Exc…" at bounding box center [882, 210] width 149 height 29
click at [808, 196] on select "Choose an option... Pending Applied Excluded (Questions) Excluded (Expired) Exc…" at bounding box center [882, 210] width 149 height 29
select select ""pending""
click at [556, 334] on div "FP&A Senior Analyst" at bounding box center [644, 338] width 262 height 17
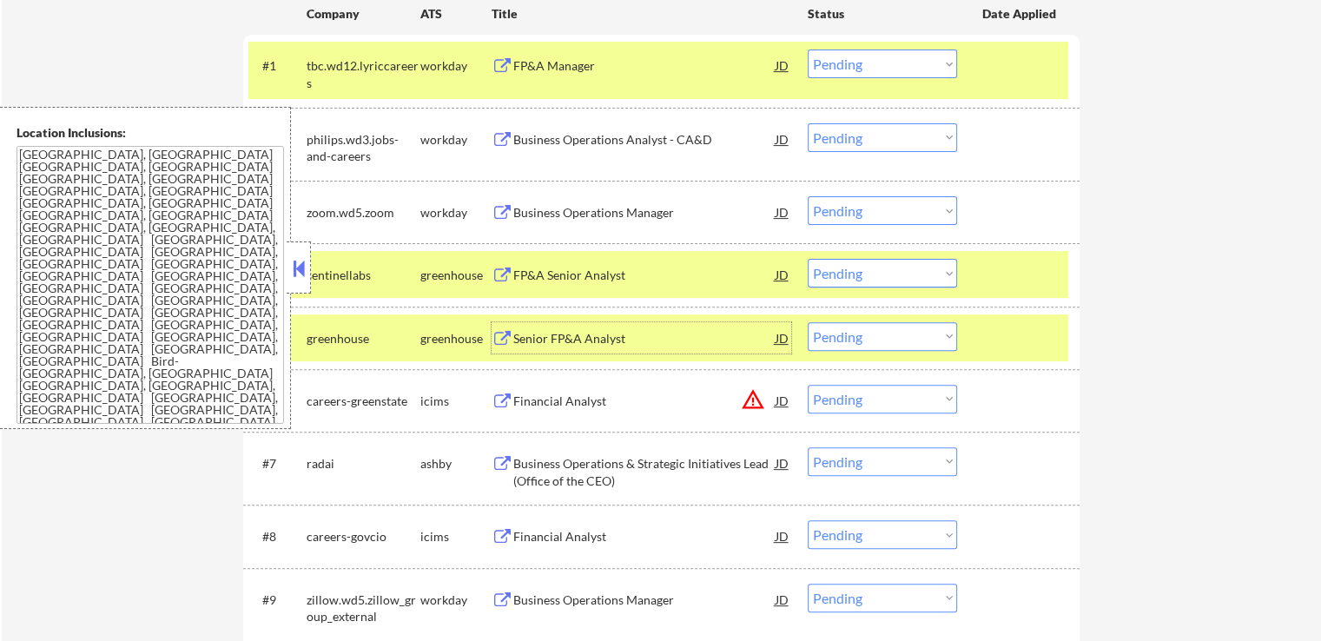
click at [546, 337] on div "Senior FP&A Analyst" at bounding box center [644, 338] width 262 height 17
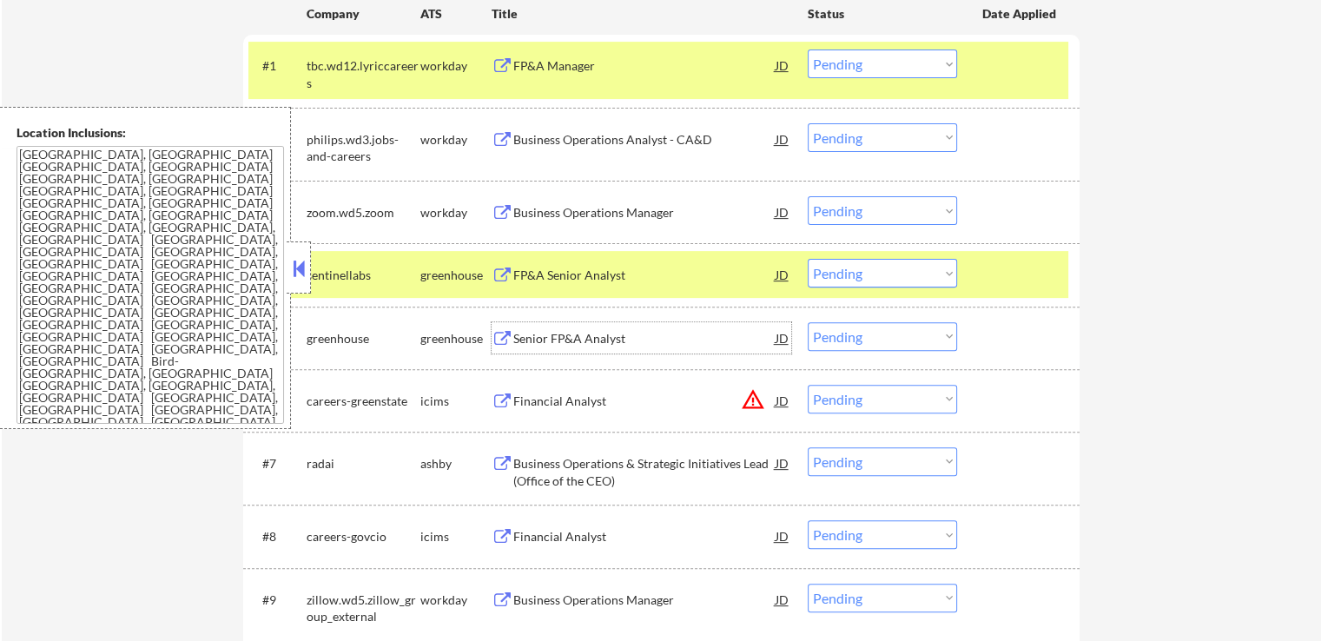
click at [784, 272] on div "JD" at bounding box center [782, 274] width 17 height 31
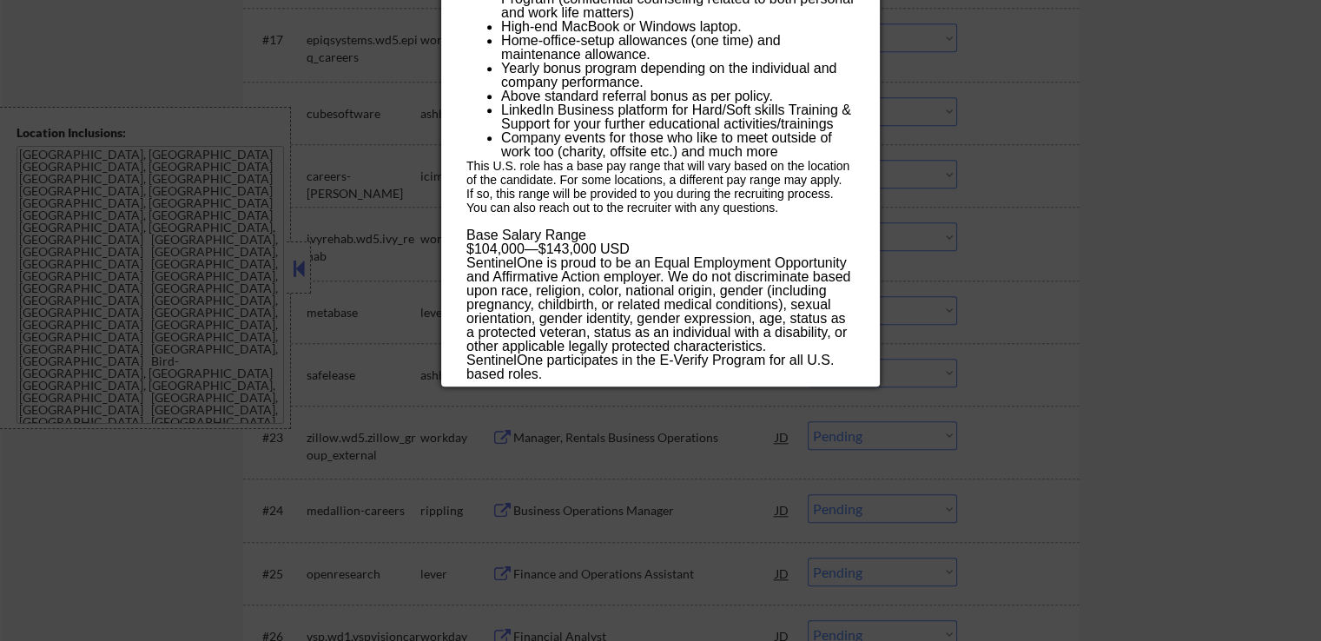
scroll to position [1692, 0]
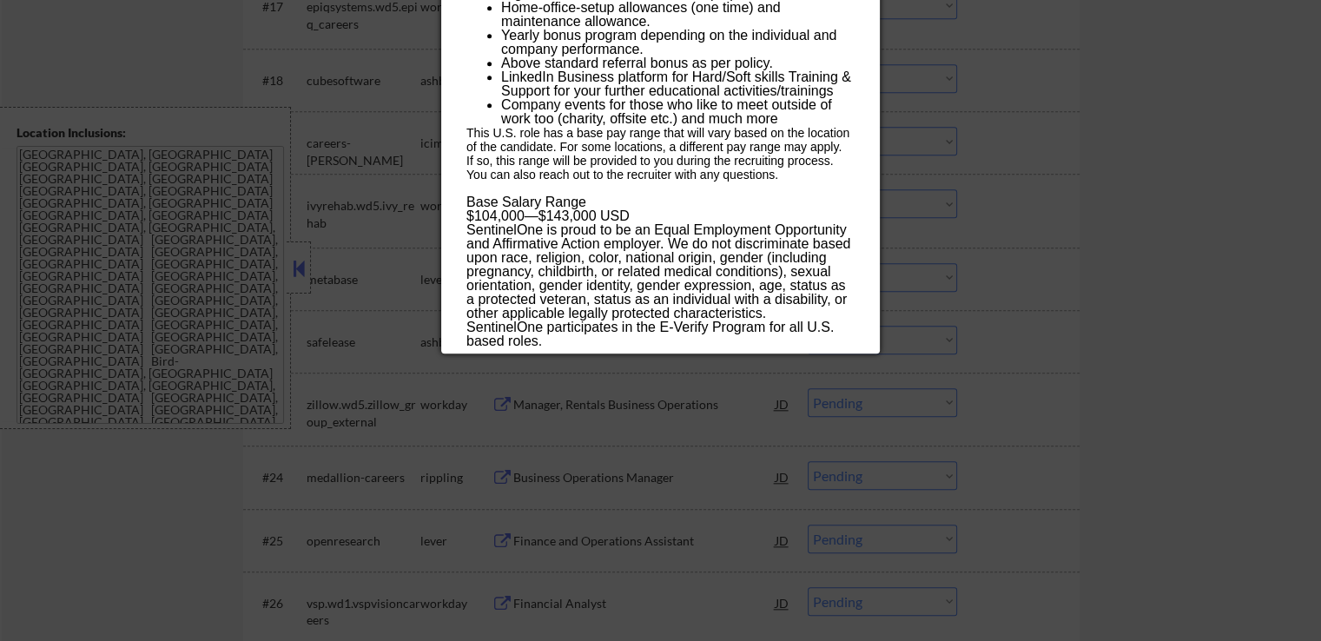
drag, startPoint x: 470, startPoint y: 74, endPoint x: 558, endPoint y: 341, distance: 281.6
copy div "L&I Dolors Ametcon adipiscingel Seddoe Tempor - Incidi UT Laboreet Dolor ✅: Mag…"
click at [1070, 252] on div at bounding box center [660, 320] width 1321 height 641
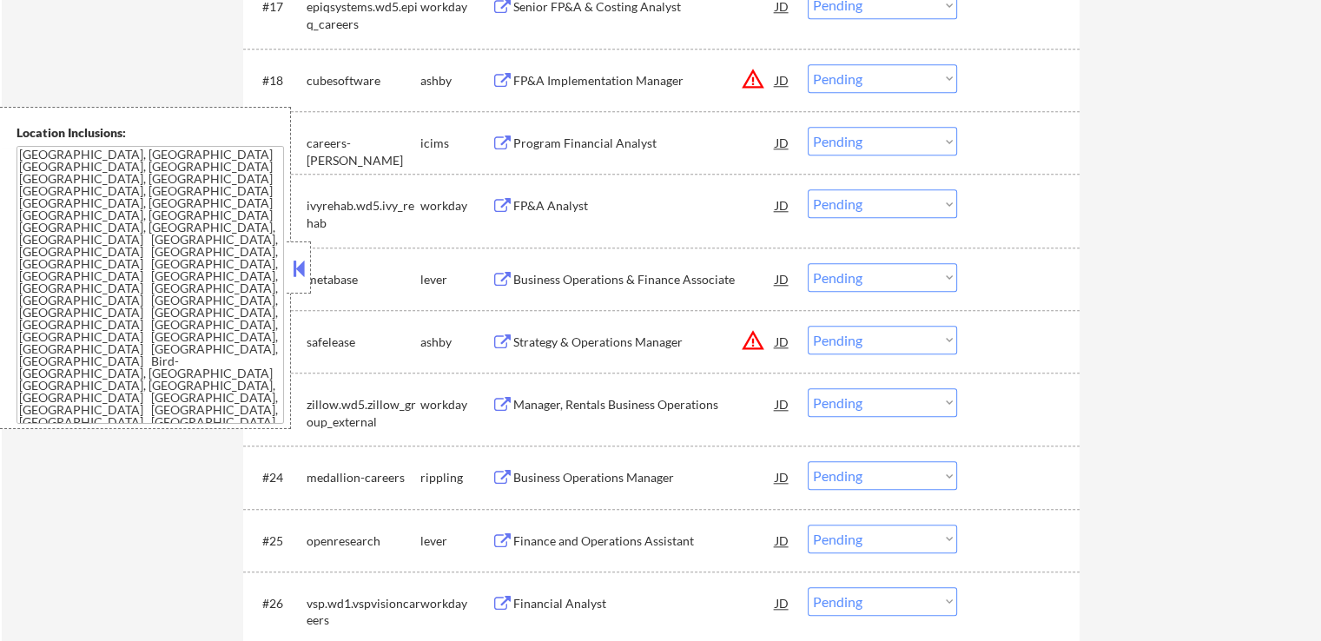
click at [301, 263] on button at bounding box center [298, 268] width 19 height 26
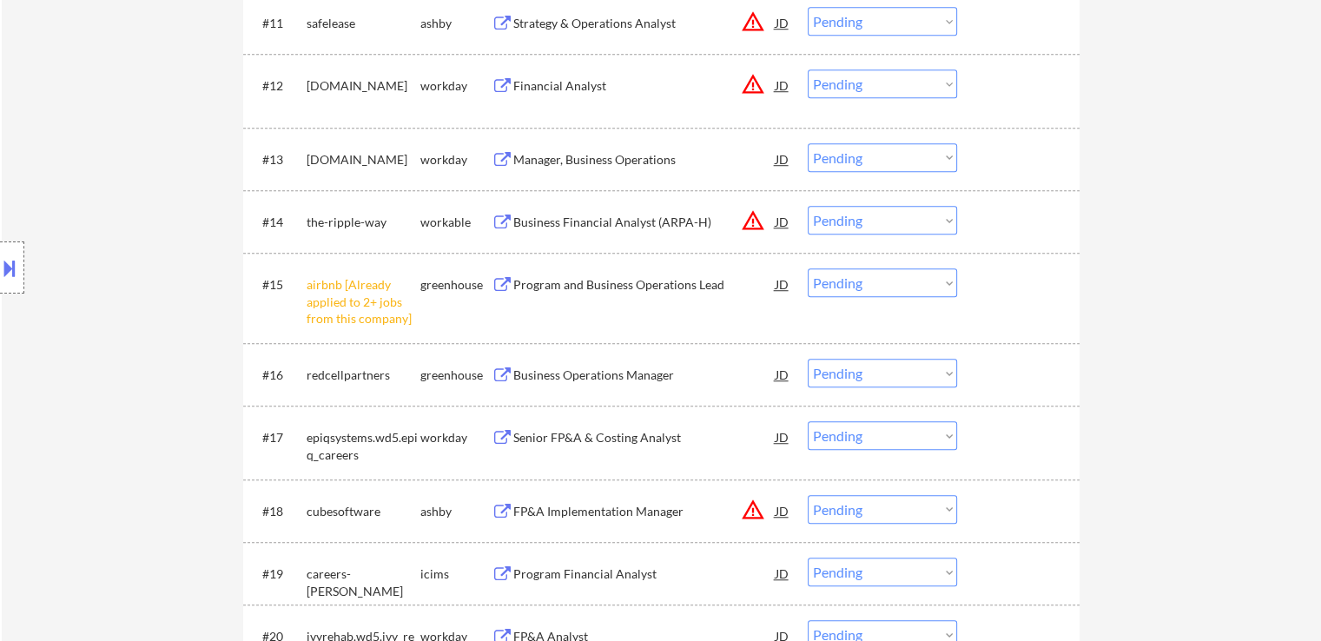
scroll to position [1258, 0]
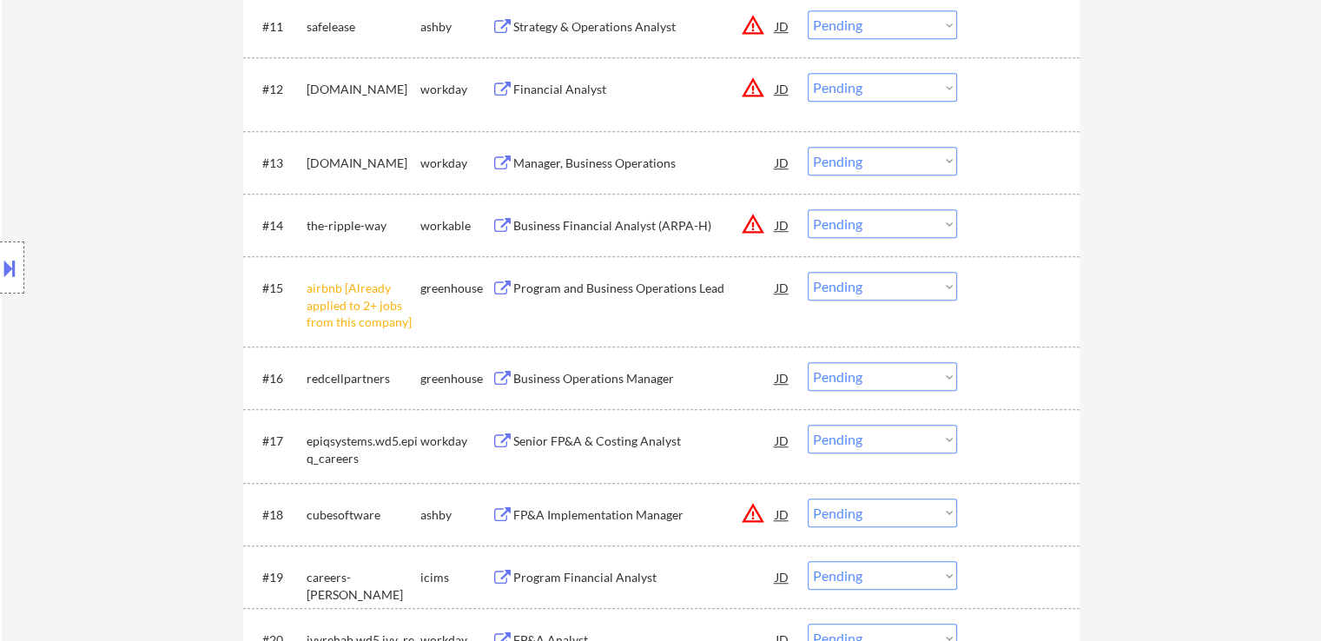
click at [875, 286] on select "Choose an option... Pending Applied Excluded (Questions) Excluded (Expired) Exc…" at bounding box center [882, 286] width 149 height 29
click at [808, 272] on select "Choose an option... Pending Applied Excluded (Questions) Excluded (Expired) Exc…" at bounding box center [882, 286] width 149 height 29
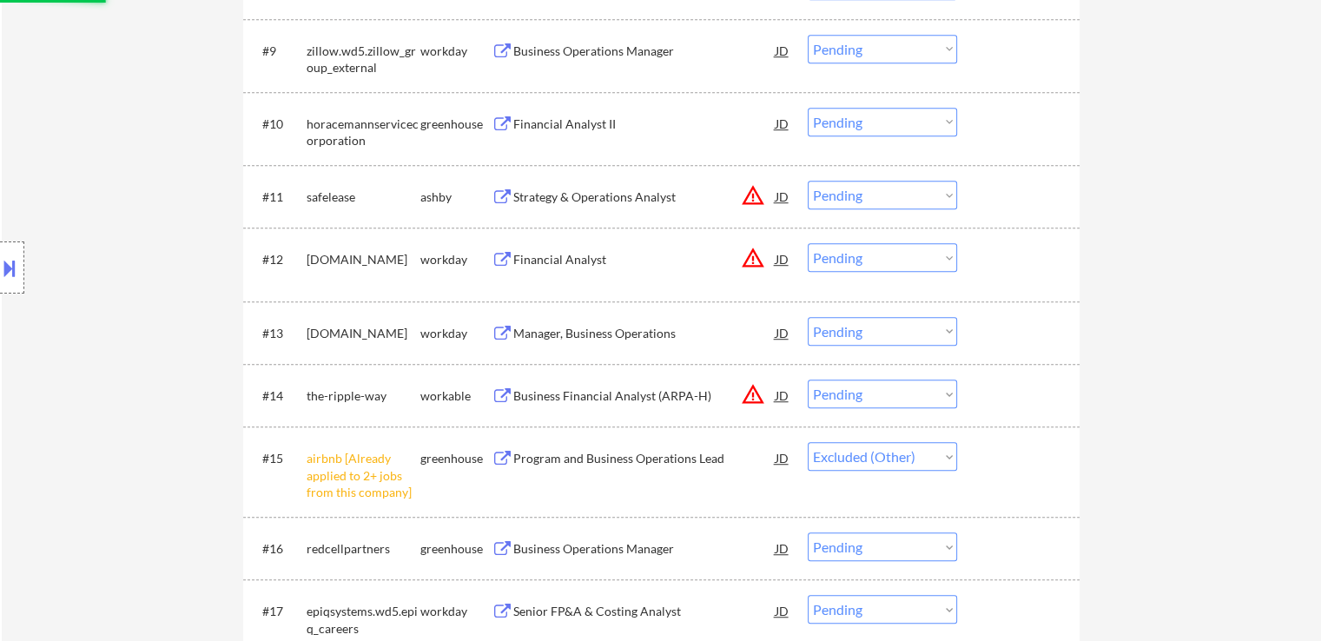
scroll to position [1084, 0]
select select ""pending""
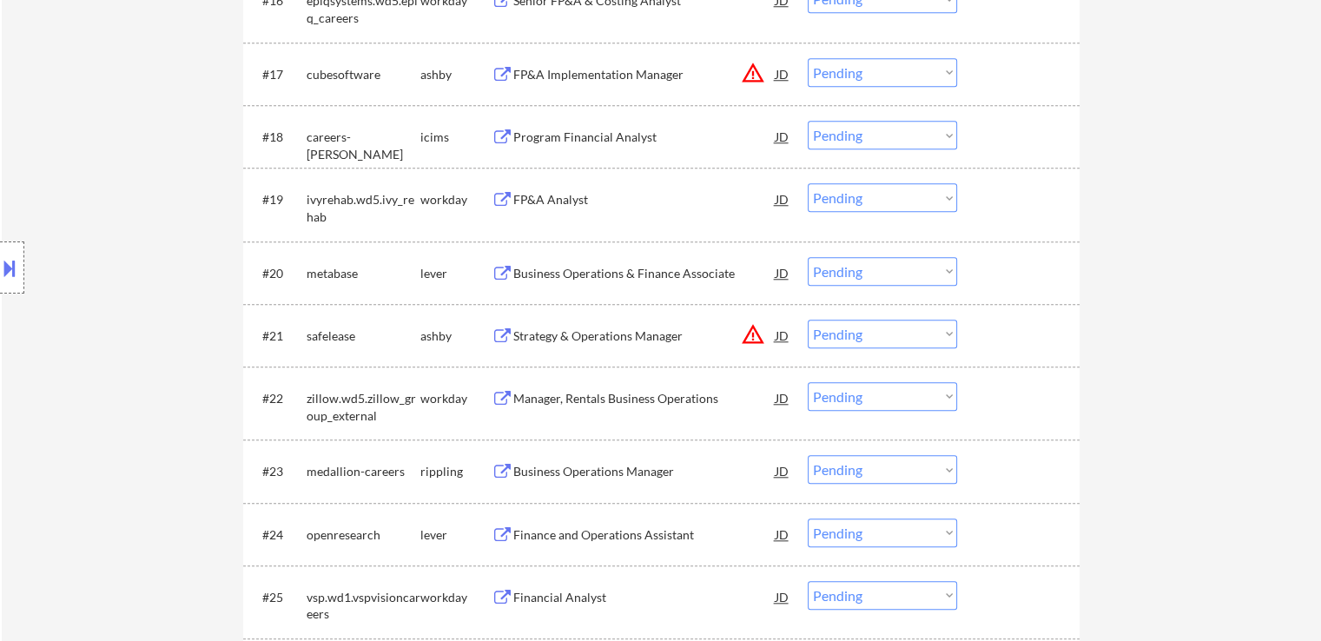
scroll to position [1692, 0]
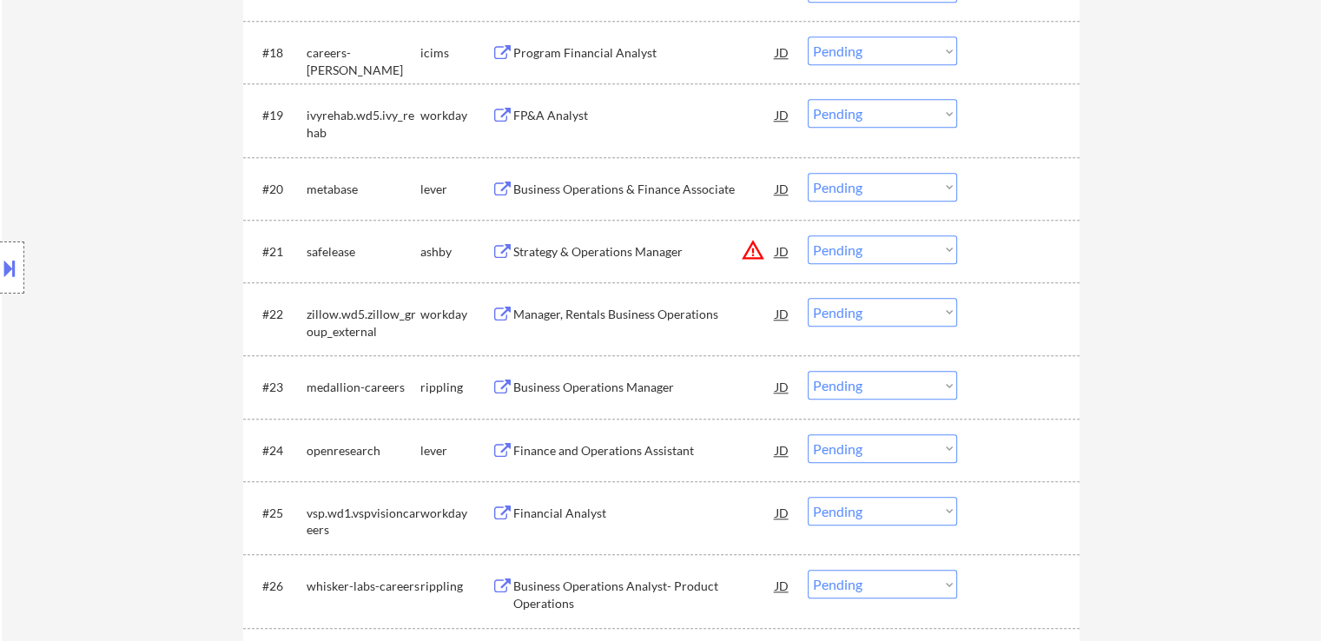
click at [539, 187] on div "Business Operations & Finance Associate" at bounding box center [644, 189] width 262 height 17
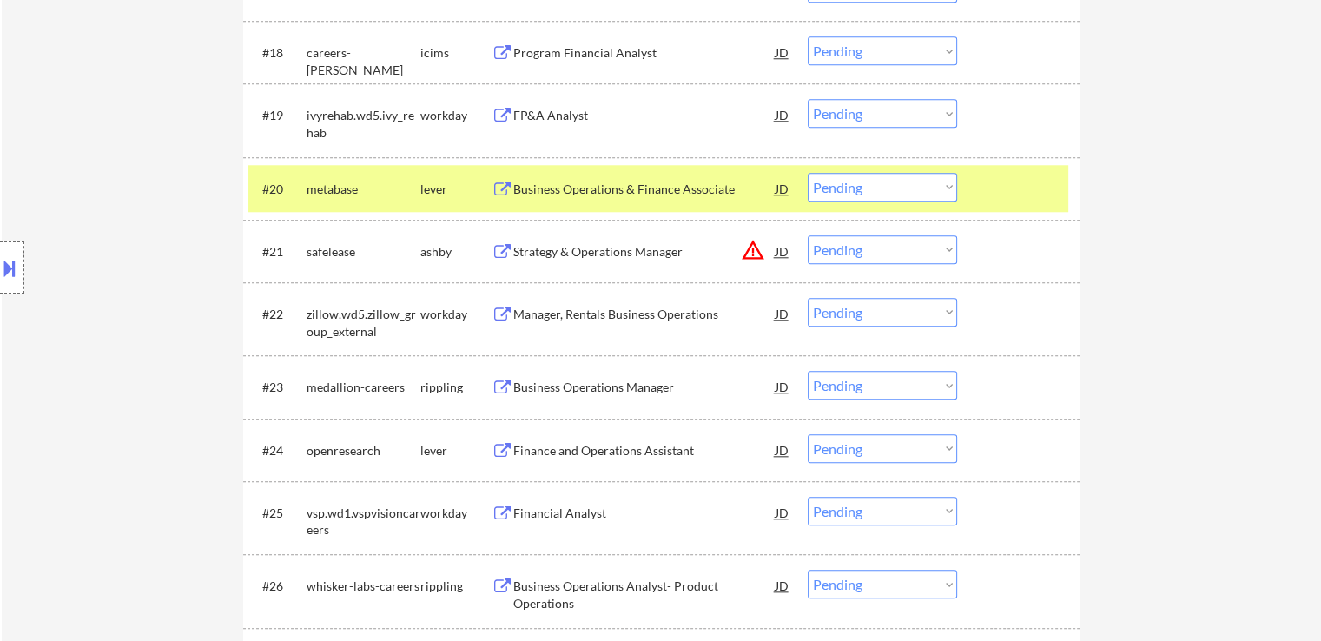
click at [539, 383] on div "Business Operations Manager" at bounding box center [644, 387] width 262 height 17
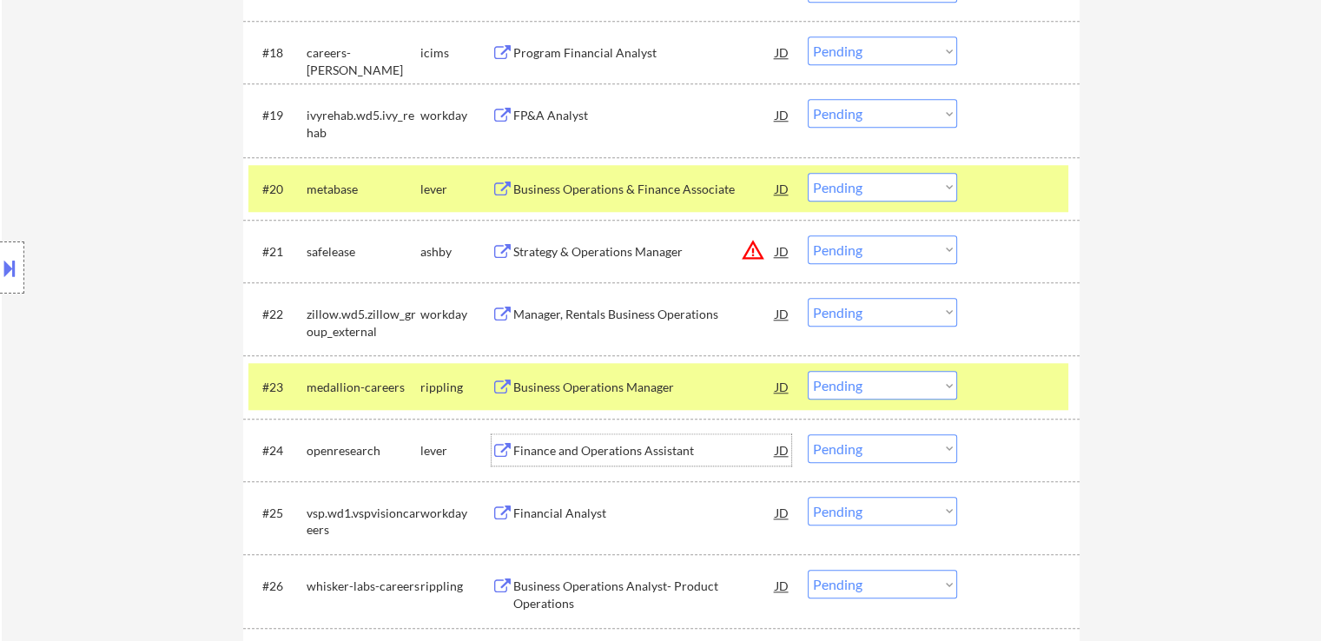
click at [532, 447] on div "Finance and Operations Assistant" at bounding box center [644, 450] width 262 height 17
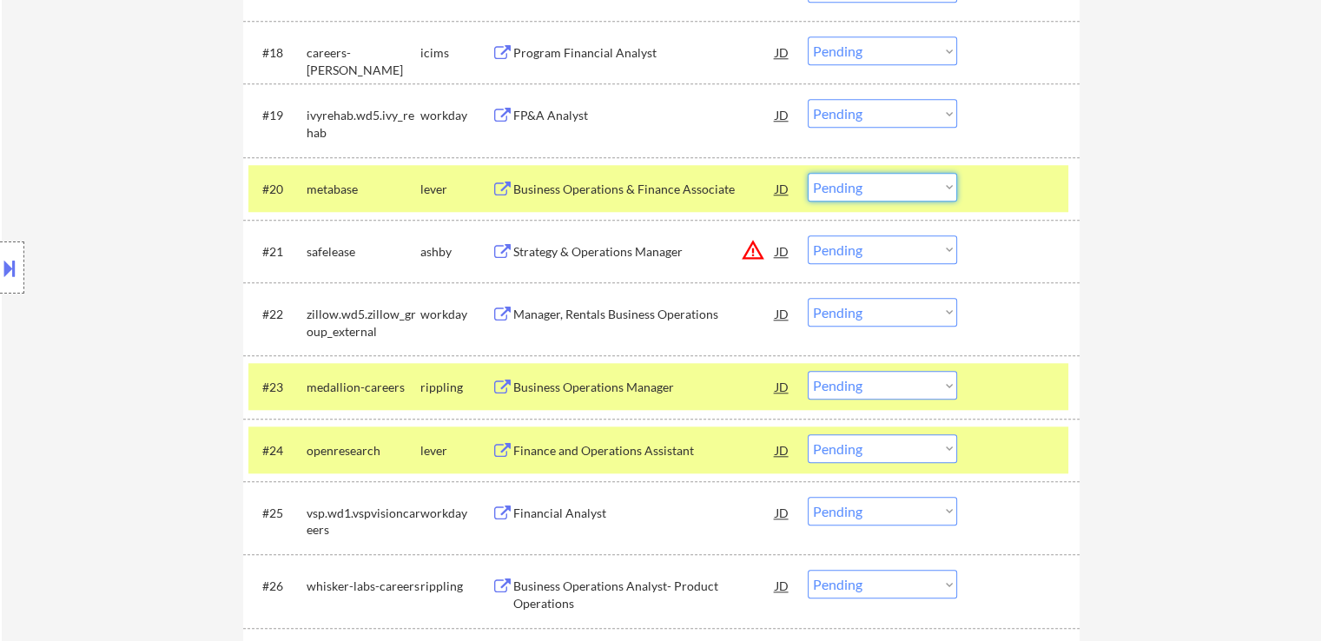
click at [855, 192] on select "Choose an option... Pending Applied Excluded (Questions) Excluded (Expired) Exc…" at bounding box center [882, 187] width 149 height 29
click at [808, 173] on select "Choose an option... Pending Applied Excluded (Questions) Excluded (Expired) Exc…" at bounding box center [882, 187] width 149 height 29
select select ""pending""
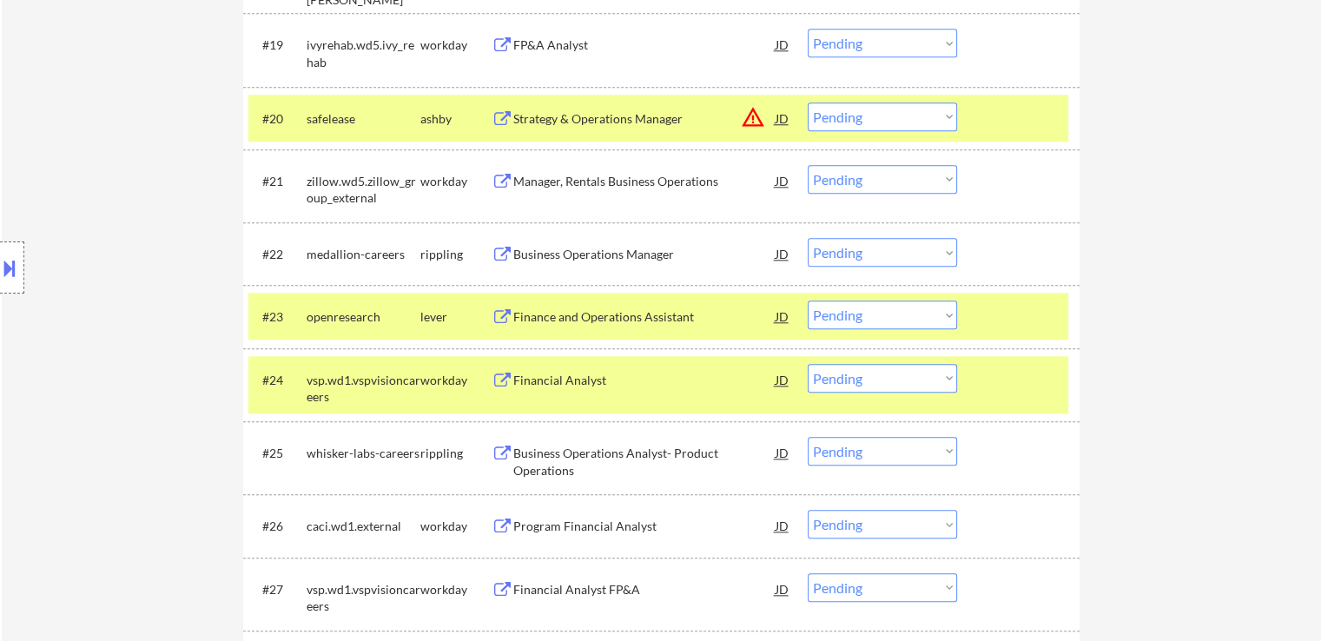
scroll to position [1866, 0]
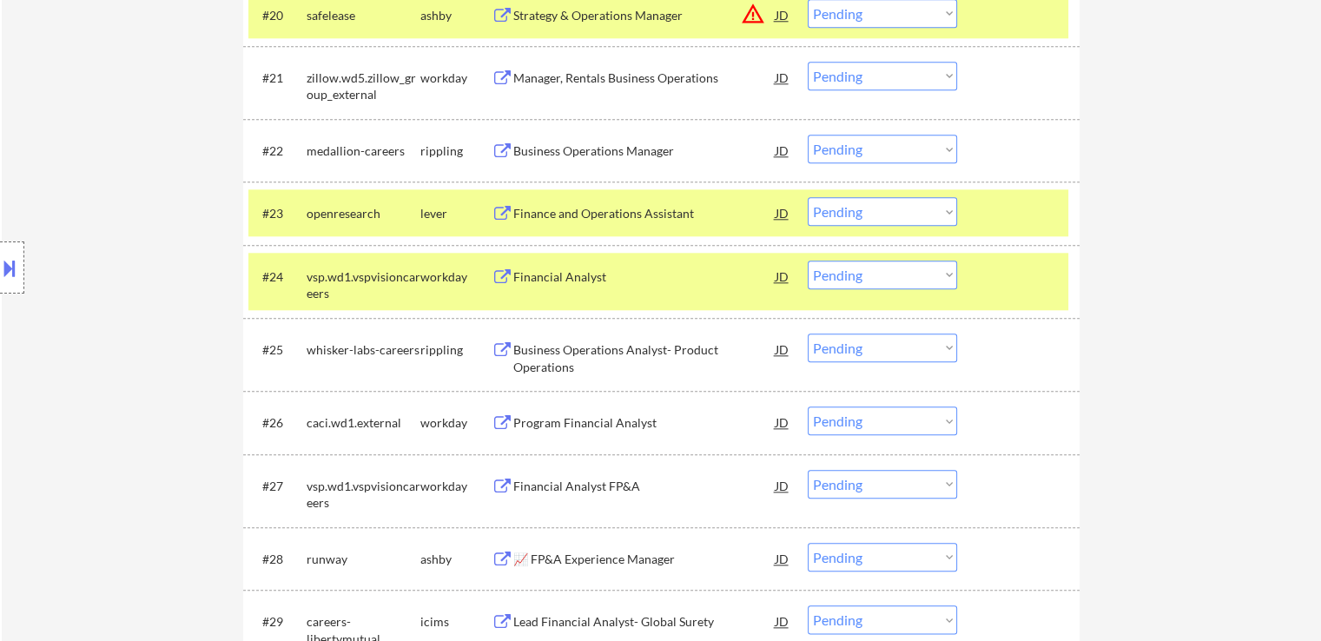
click at [851, 219] on select "Choose an option... Pending Applied Excluded (Questions) Excluded (Expired) Exc…" at bounding box center [882, 211] width 149 height 29
click at [808, 197] on select "Choose an option... Pending Applied Excluded (Questions) Excluded (Expired) Exc…" at bounding box center [882, 211] width 149 height 29
select select ""pending""
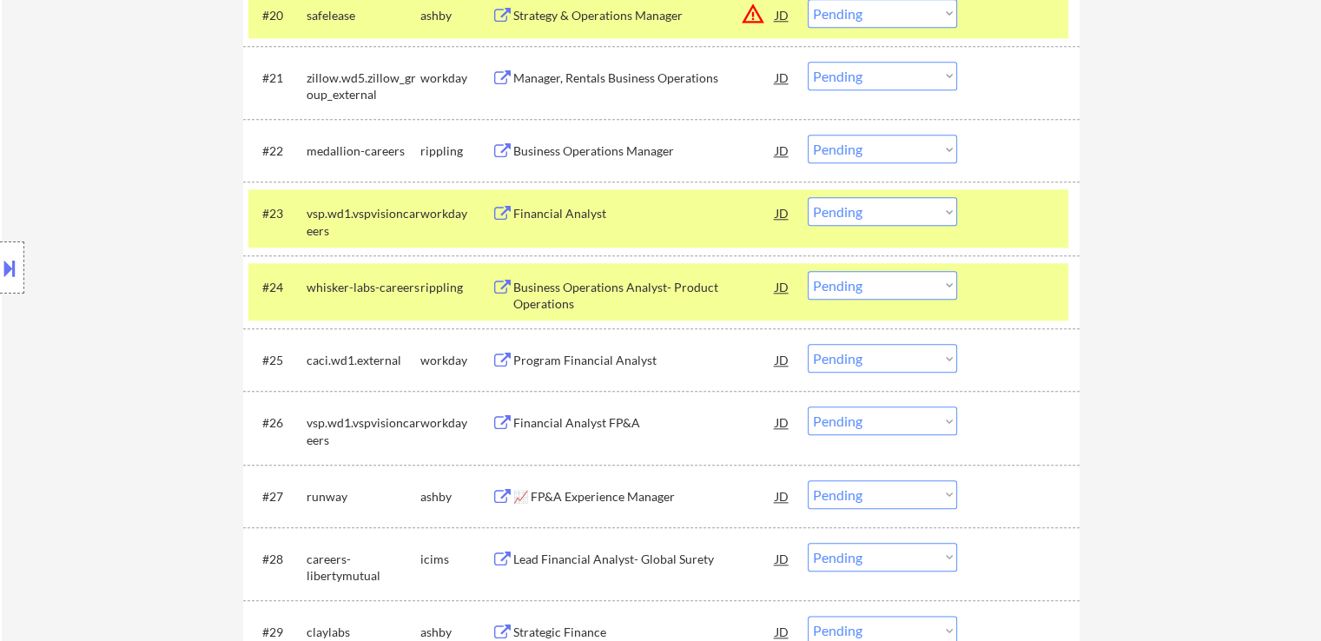
click at [533, 296] on div "Business Operations Analyst- Product Operations" at bounding box center [644, 296] width 262 height 34
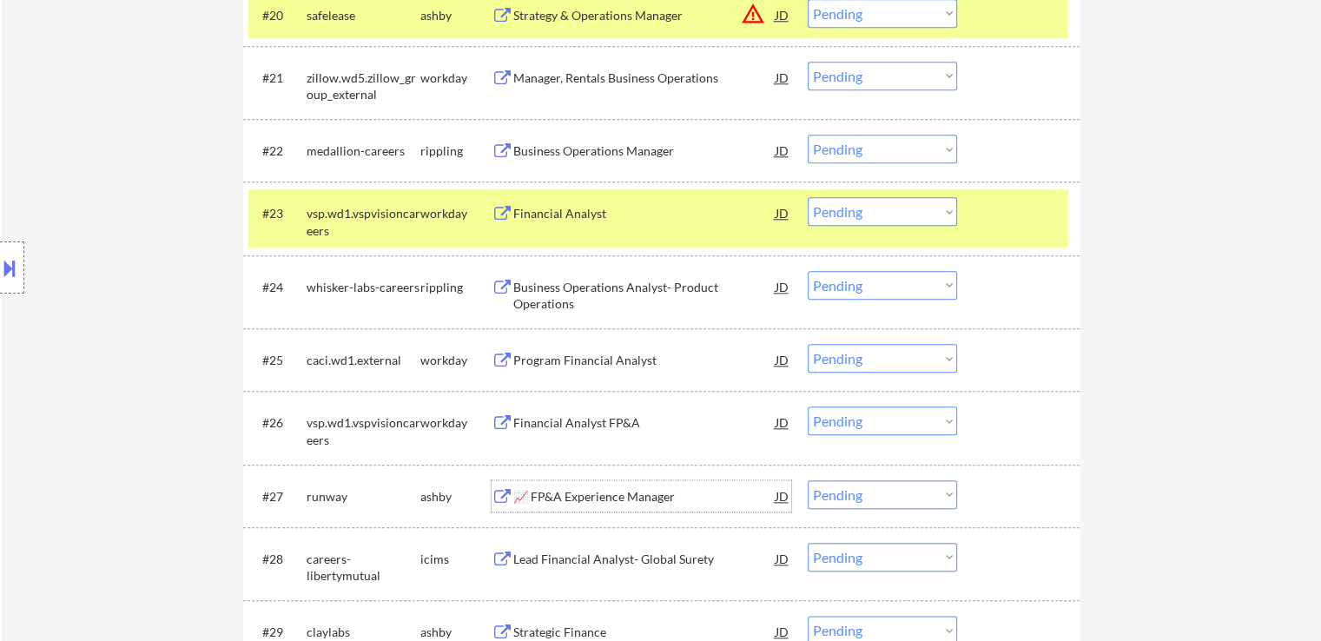
click at [534, 498] on div "📈 FP&A Experience Manager" at bounding box center [644, 496] width 262 height 17
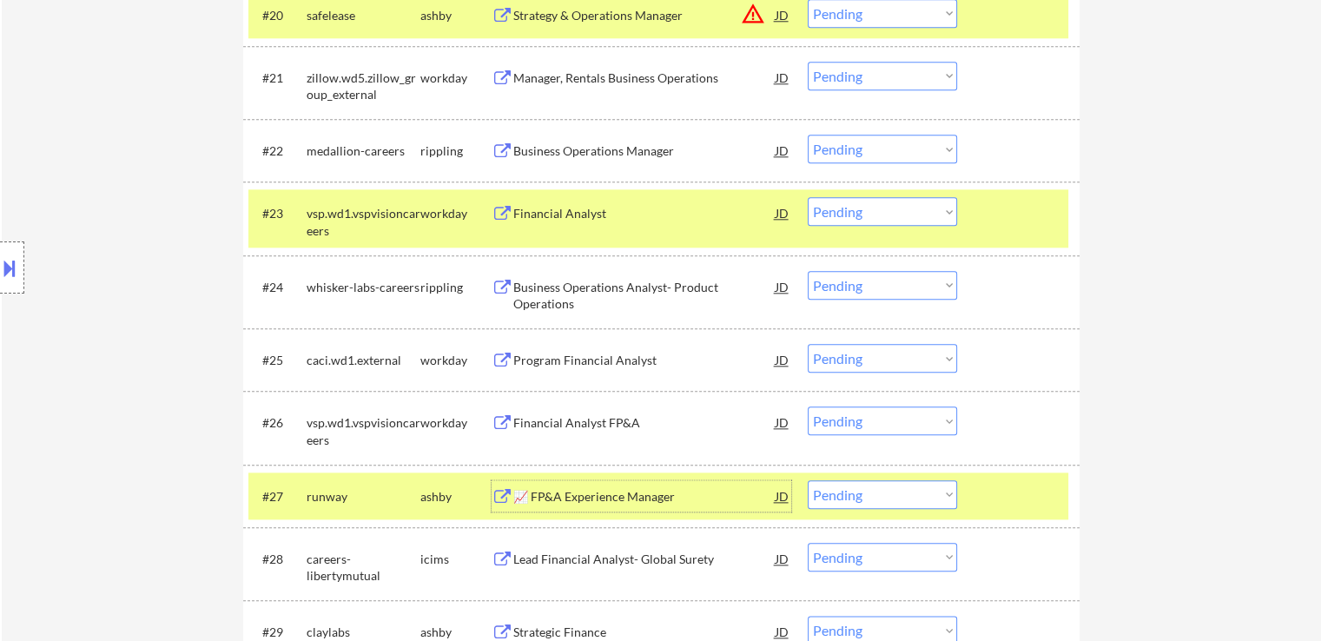
click at [863, 293] on select "Choose an option... Pending Applied Excluded (Questions) Excluded (Expired) Exc…" at bounding box center [882, 285] width 149 height 29
click at [808, 271] on select "Choose an option... Pending Applied Excluded (Questions) Excluded (Expired) Exc…" at bounding box center [882, 285] width 149 height 29
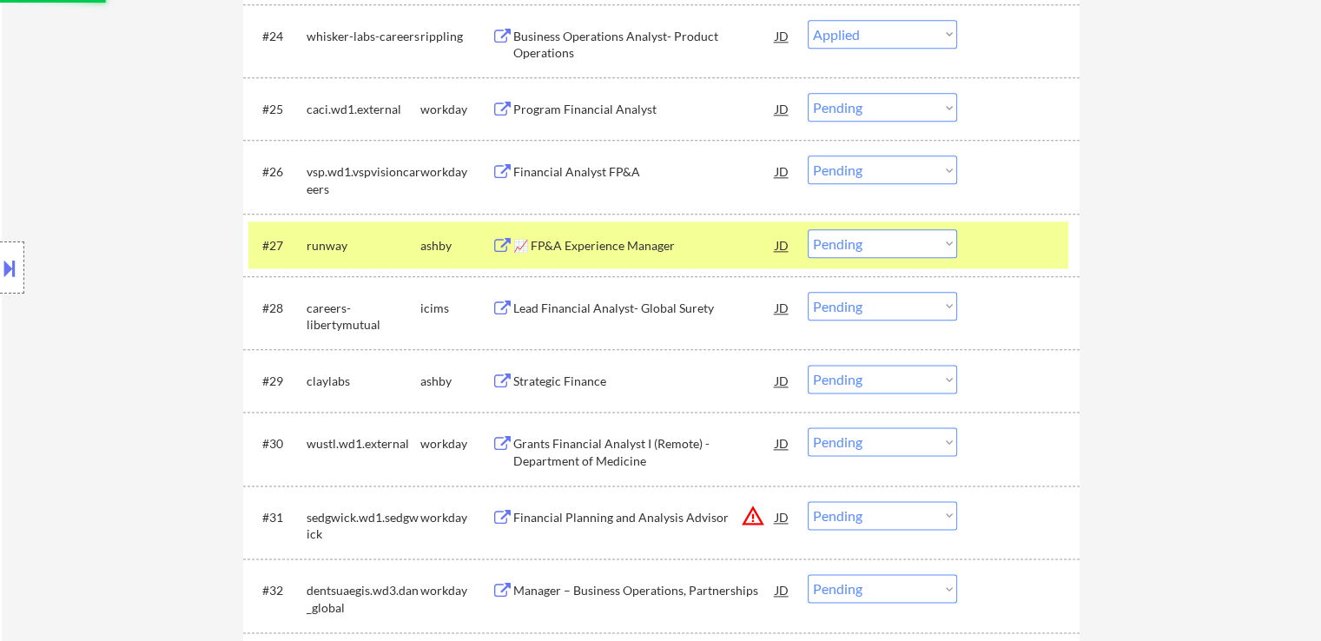
scroll to position [2127, 0]
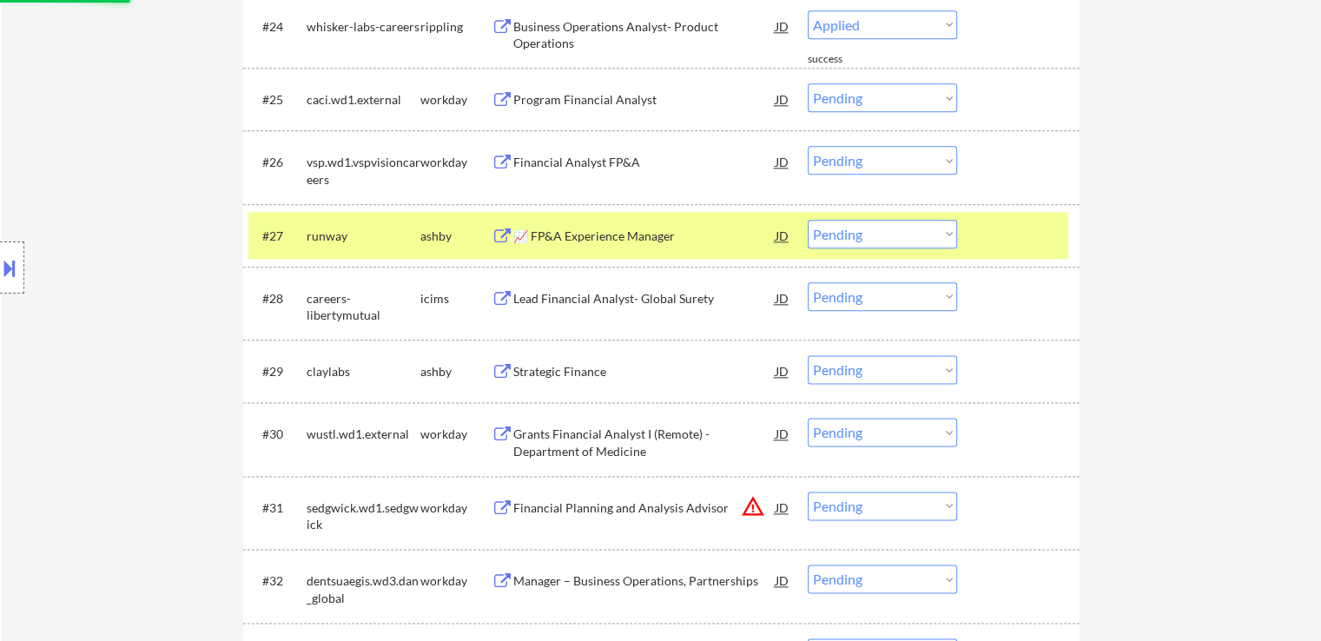
select select ""pending""
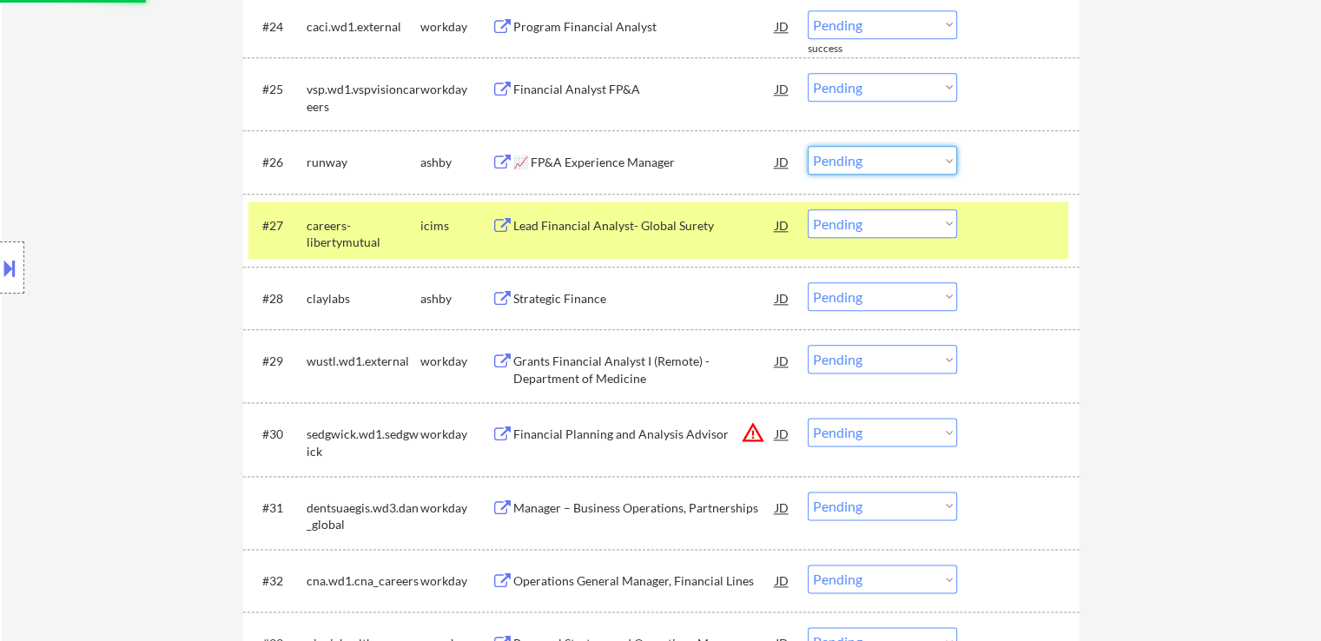
click at [855, 161] on select "Choose an option... Pending Applied Excluded (Questions) Excluded (Expired) Exc…" at bounding box center [882, 160] width 149 height 29
click at [808, 146] on select "Choose an option... Pending Applied Excluded (Questions) Excluded (Expired) Exc…" at bounding box center [882, 160] width 149 height 29
select select ""pending""
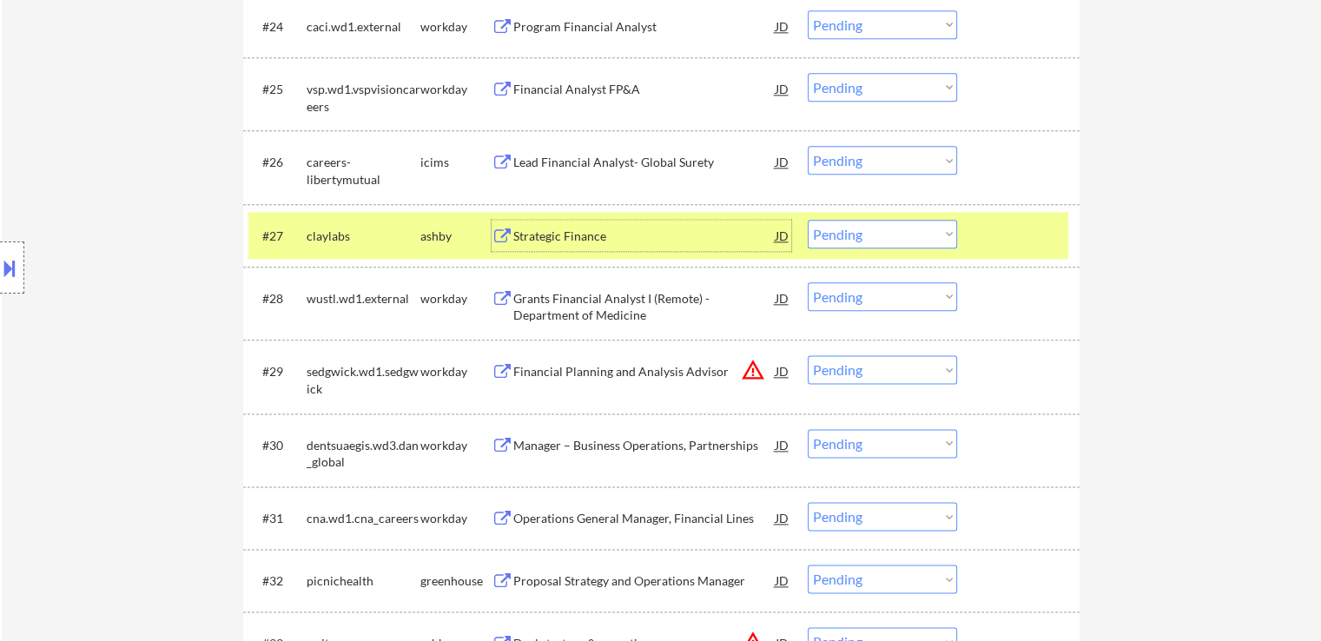
click at [519, 233] on div "Strategic Finance" at bounding box center [644, 236] width 262 height 17
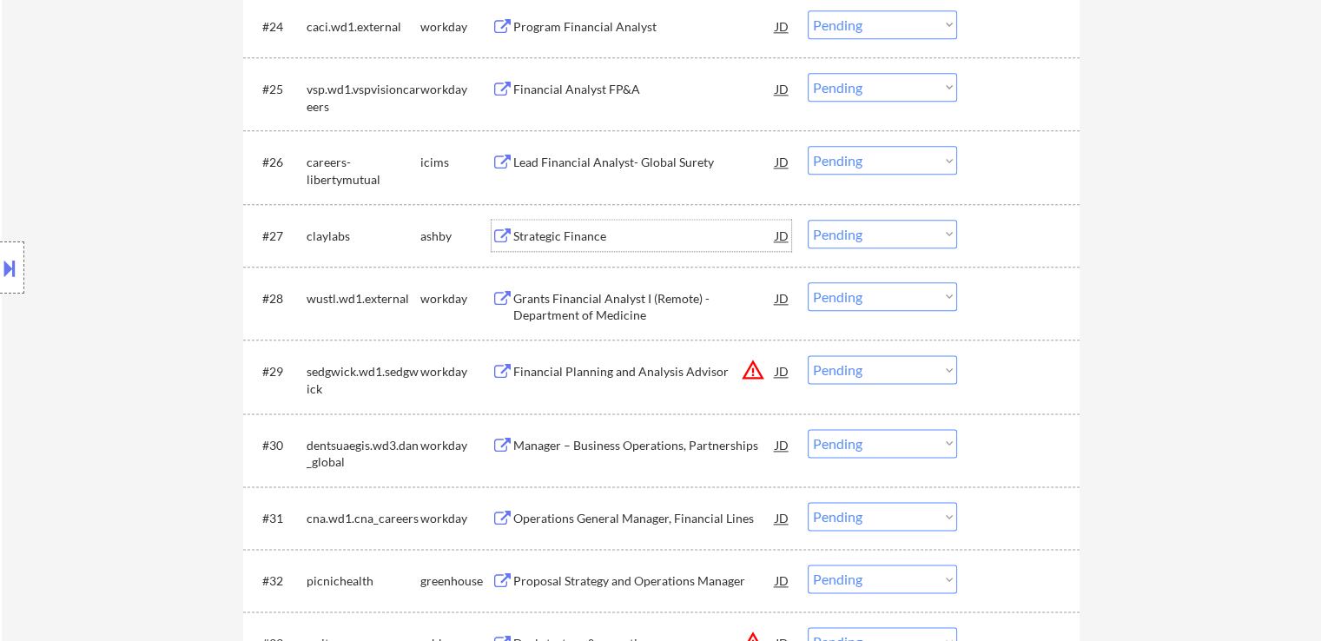
drag, startPoint x: 871, startPoint y: 228, endPoint x: 876, endPoint y: 246, distance: 19.0
click at [871, 229] on select "Choose an option... Pending Applied Excluded (Questions) Excluded (Expired) Exc…" at bounding box center [882, 234] width 149 height 29
click at [808, 220] on select "Choose an option... Pending Applied Excluded (Questions) Excluded (Expired) Exc…" at bounding box center [882, 234] width 149 height 29
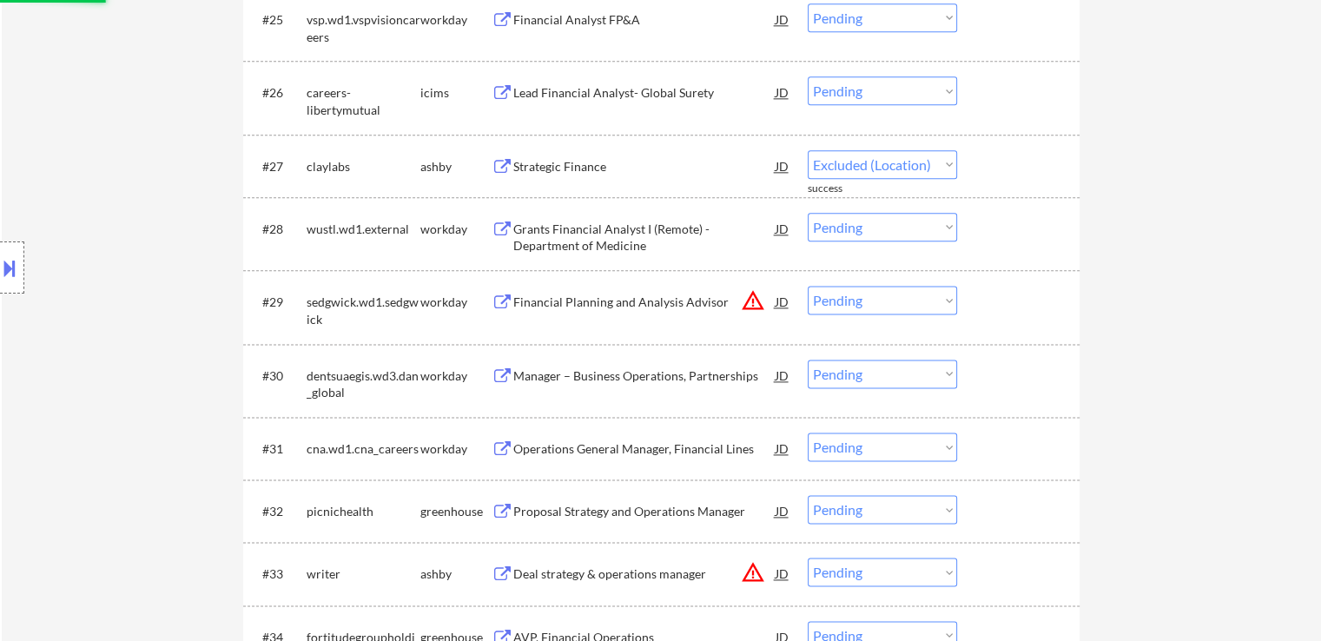
select select ""pending""
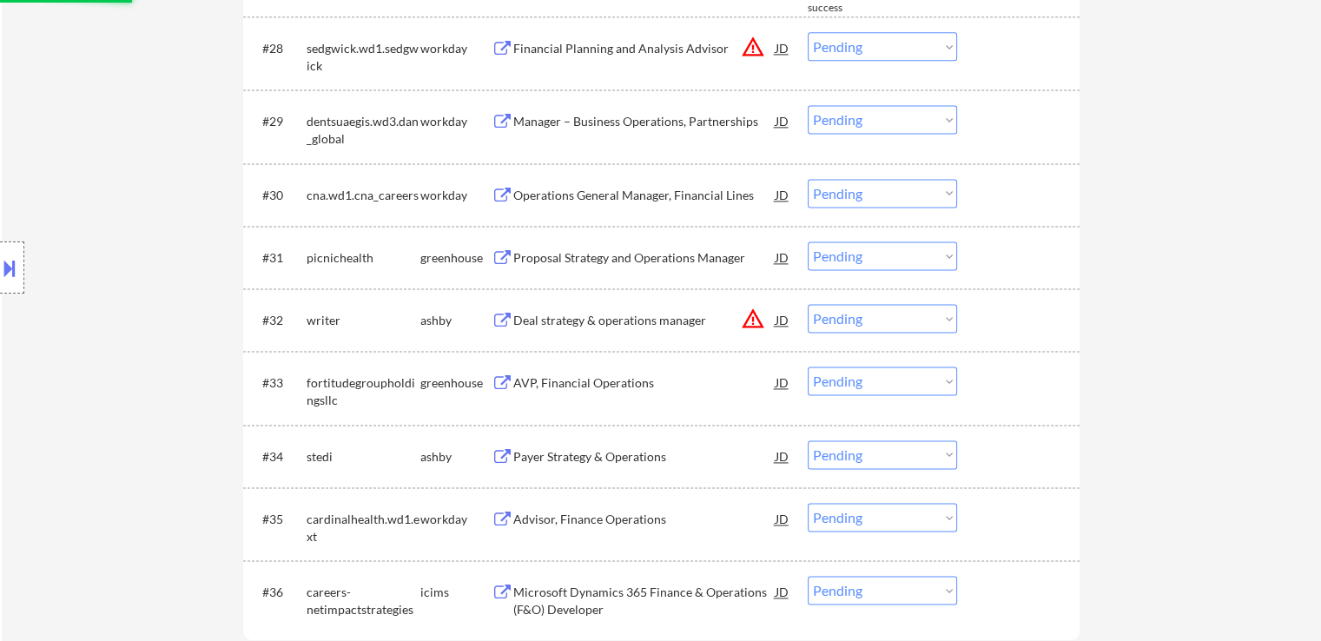
click at [513, 255] on div "Proposal Strategy and Operations Manager" at bounding box center [644, 257] width 262 height 17
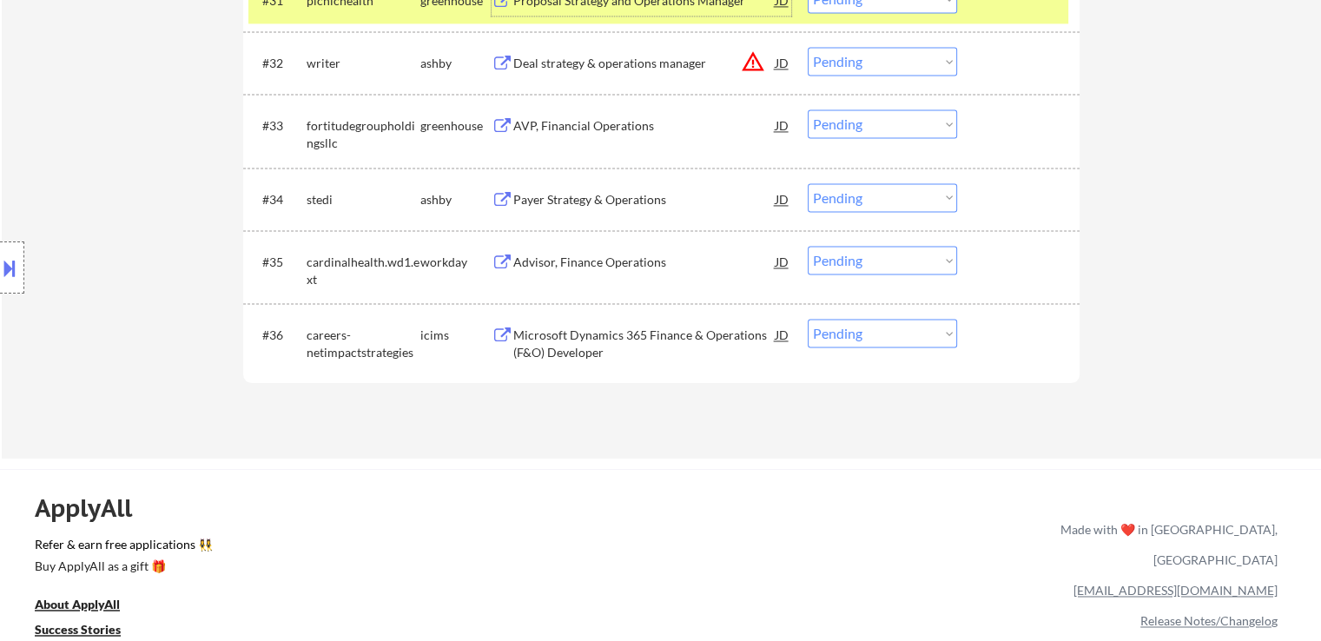
scroll to position [2648, 0]
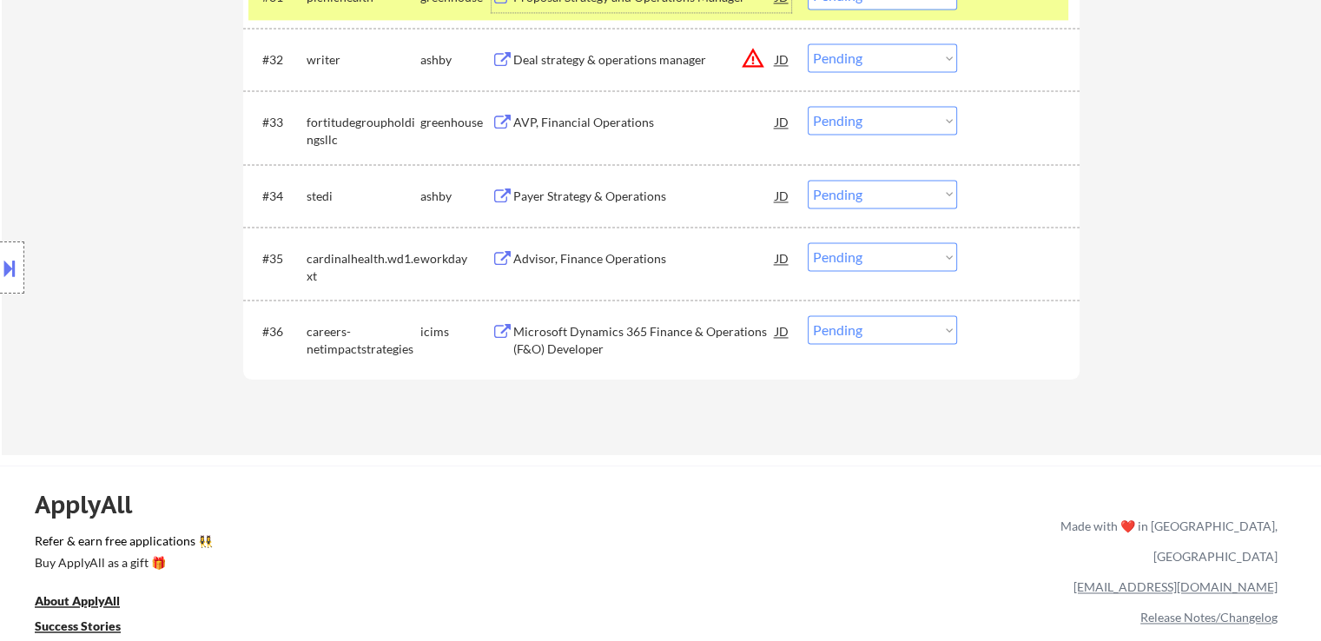
click at [552, 195] on div "Payer Strategy & Operations" at bounding box center [644, 196] width 262 height 17
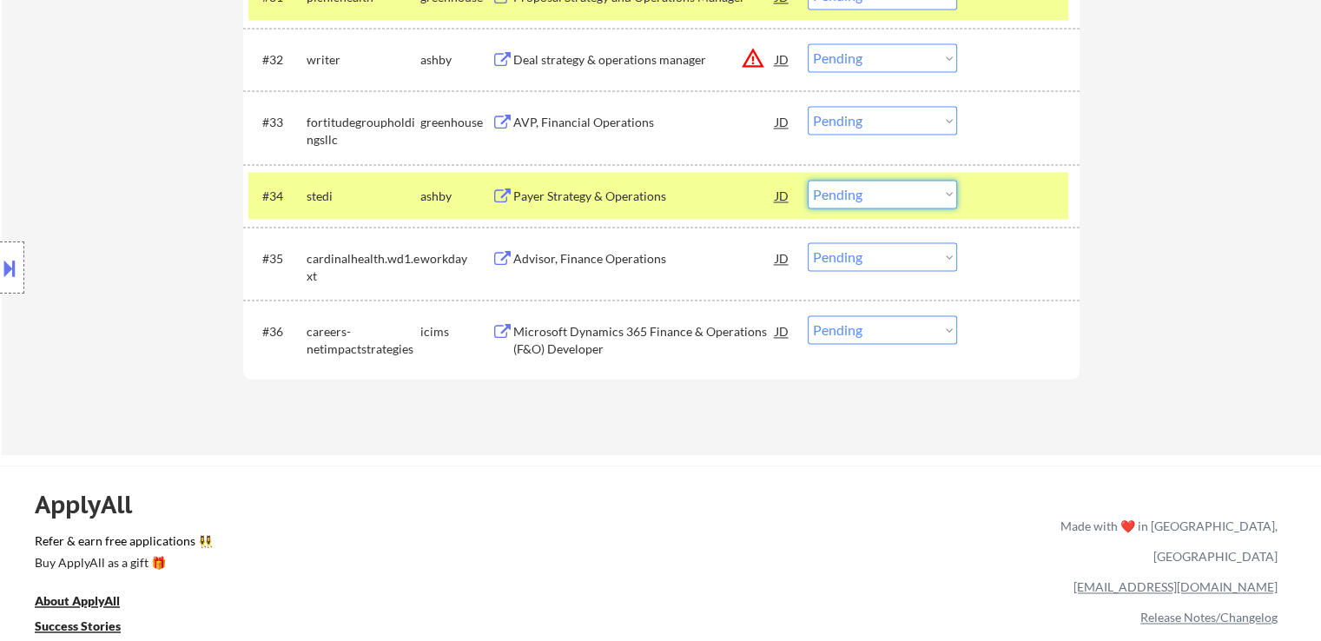
click at [874, 197] on select "Choose an option... Pending Applied Excluded (Questions) Excluded (Expired) Exc…" at bounding box center [882, 194] width 149 height 29
click at [808, 180] on select "Choose an option... Pending Applied Excluded (Questions) Excluded (Expired) Exc…" at bounding box center [882, 194] width 149 height 29
select select ""pending""
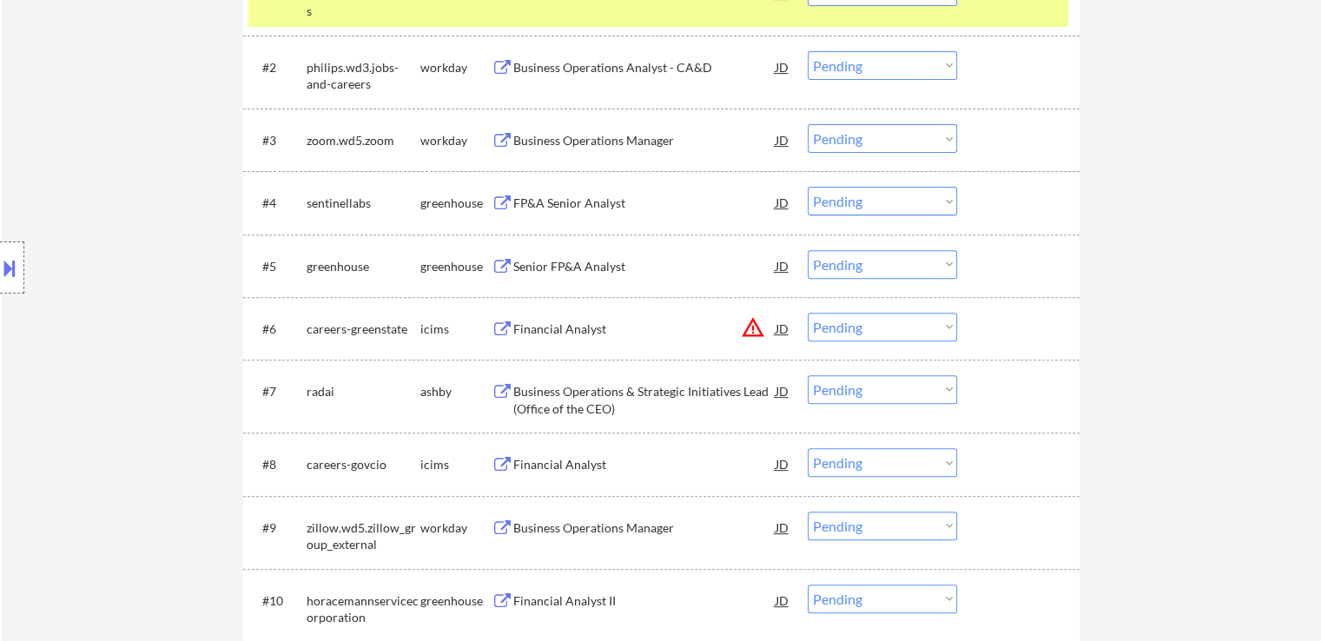
scroll to position [650, 0]
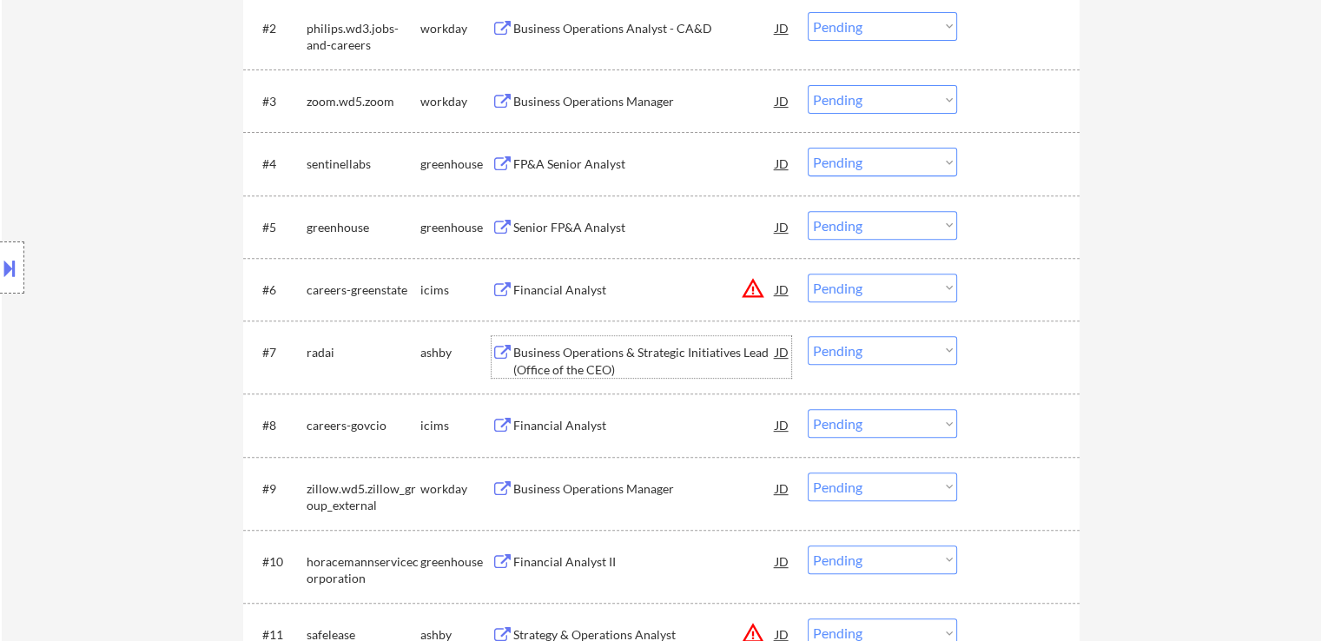
click at [534, 355] on div "Business Operations & Strategic Initiatives Lead (Office of the CEO)" at bounding box center [644, 361] width 262 height 34
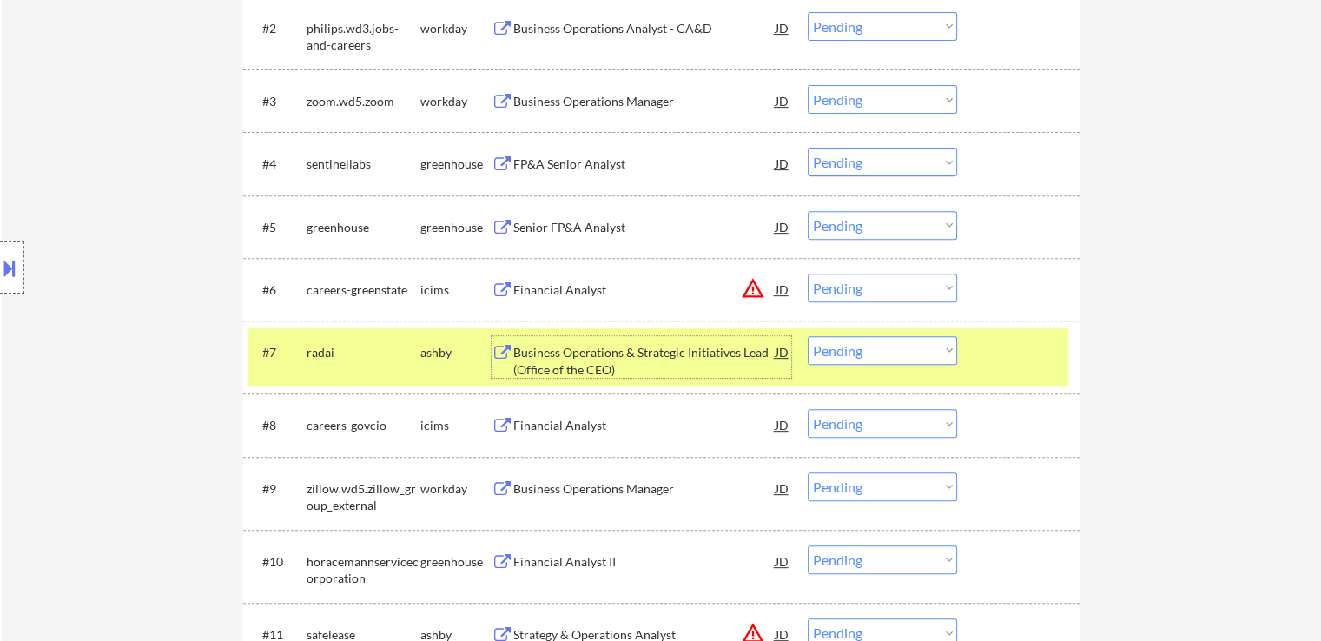
click at [841, 359] on select "Choose an option... Pending Applied Excluded (Questions) Excluded (Expired) Exc…" at bounding box center [882, 350] width 149 height 29
click at [808, 336] on select "Choose an option... Pending Applied Excluded (Questions) Excluded (Expired) Exc…" at bounding box center [882, 350] width 149 height 29
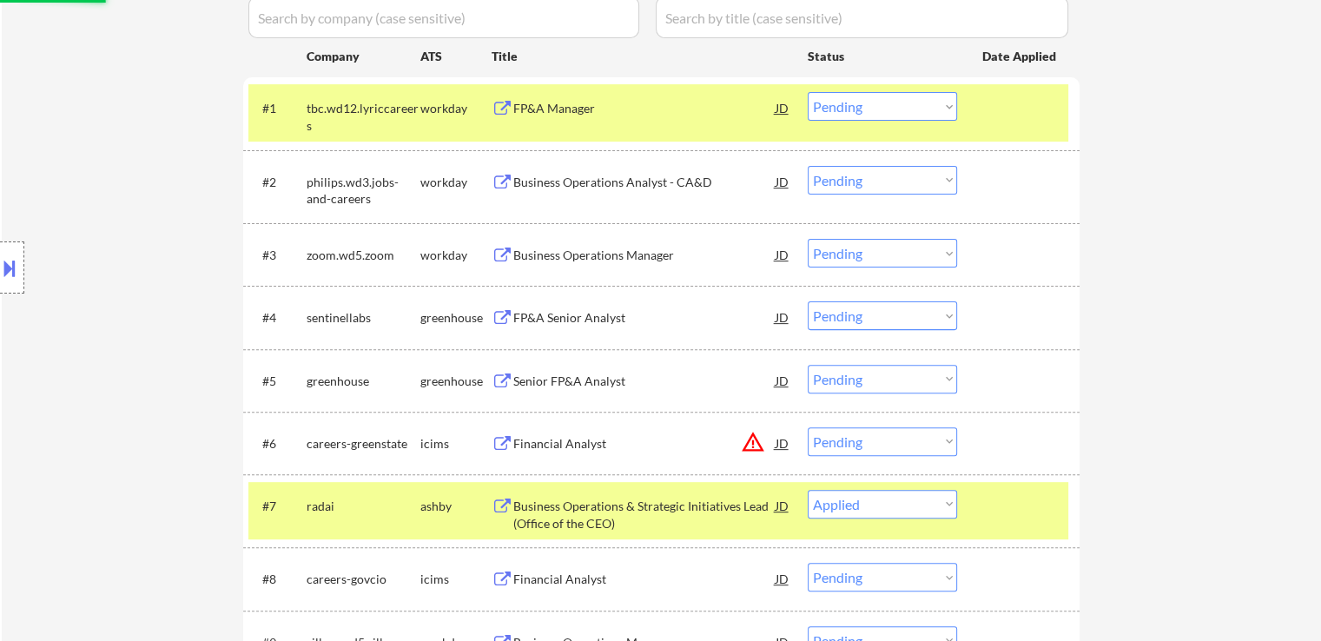
scroll to position [389, 0]
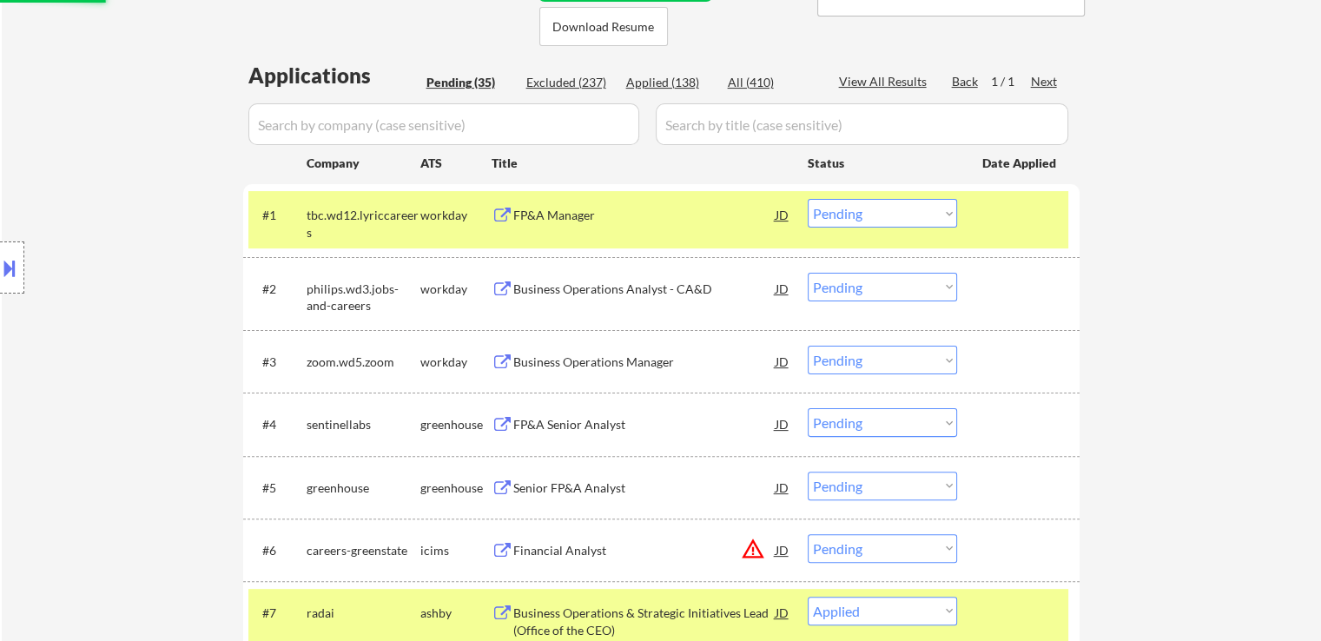
select select ""pending""
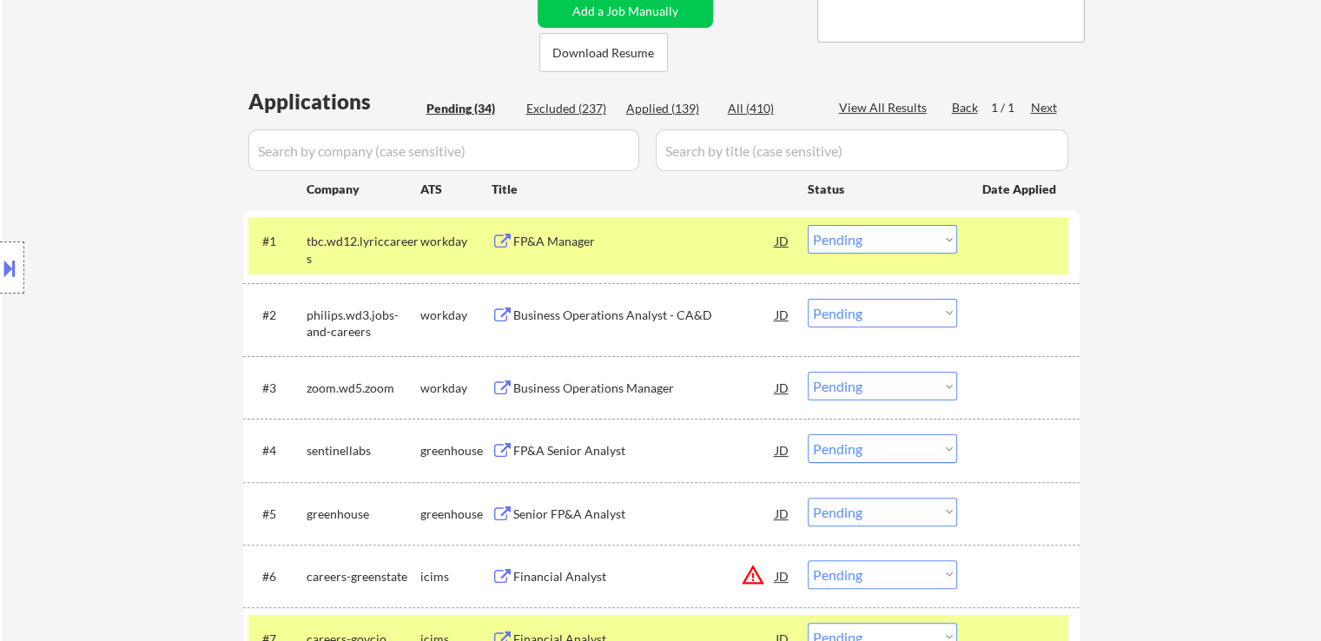
scroll to position [215, 0]
